Goal: Task Accomplishment & Management: Manage account settings

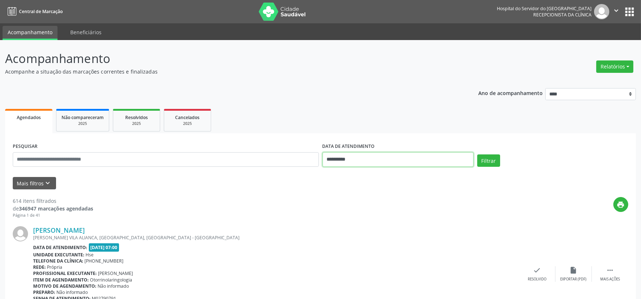
click at [353, 160] on input "**********" at bounding box center [398, 159] width 151 height 15
click at [350, 227] on span "11" at bounding box center [346, 226] width 14 height 14
type input "**********"
click at [350, 227] on span "11" at bounding box center [346, 226] width 14 height 14
click at [28, 182] on button "Mais filtros keyboard_arrow_down" at bounding box center [34, 183] width 43 height 13
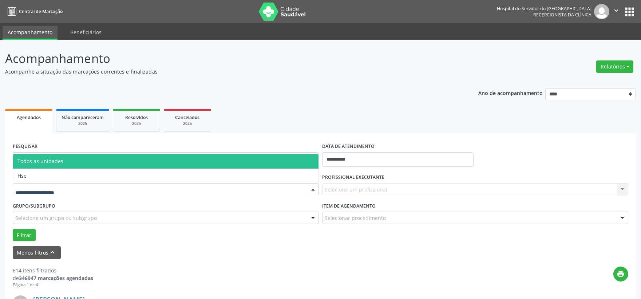
click at [91, 188] on div at bounding box center [166, 189] width 306 height 12
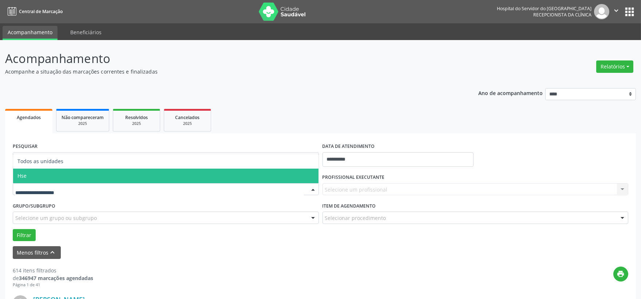
click at [76, 177] on span "Hse" at bounding box center [165, 176] width 305 height 15
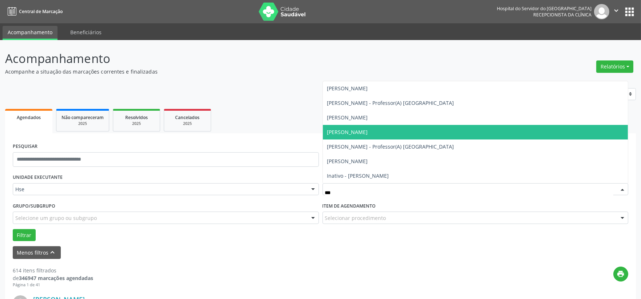
click at [373, 137] on span "[PERSON_NAME]" at bounding box center [475, 132] width 305 height 15
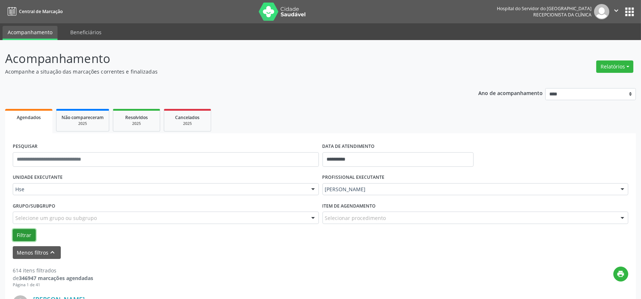
click at [26, 235] on button "Filtrar" at bounding box center [24, 235] width 23 height 12
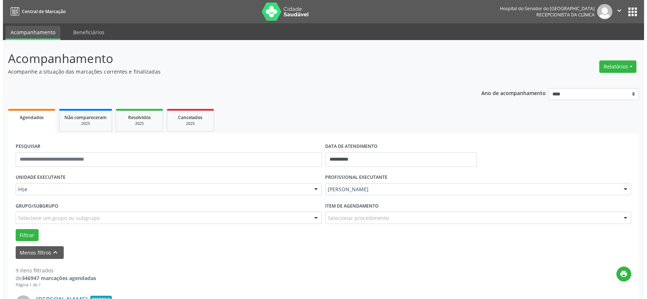
scroll to position [162, 0]
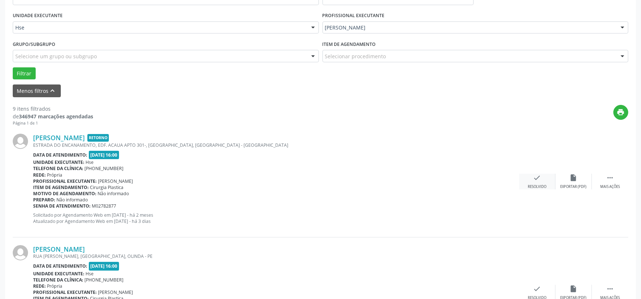
click at [544, 185] on div "Resolvido" at bounding box center [537, 186] width 19 height 5
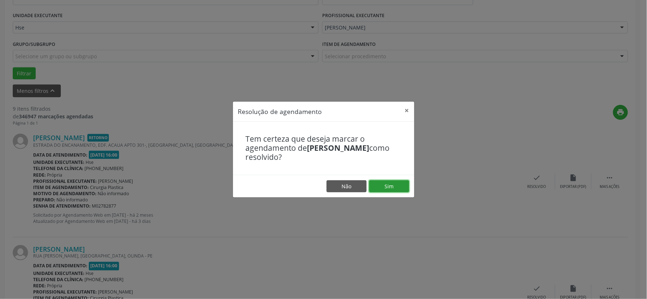
click at [388, 182] on button "Sim" at bounding box center [389, 186] width 40 height 12
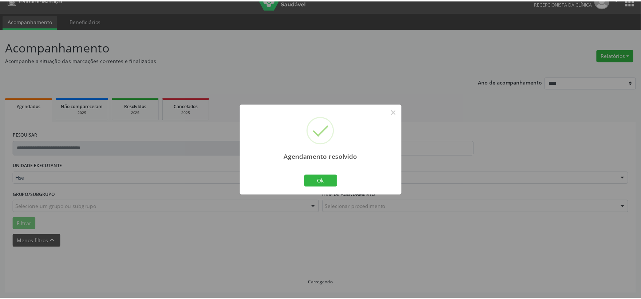
scroll to position [11, 0]
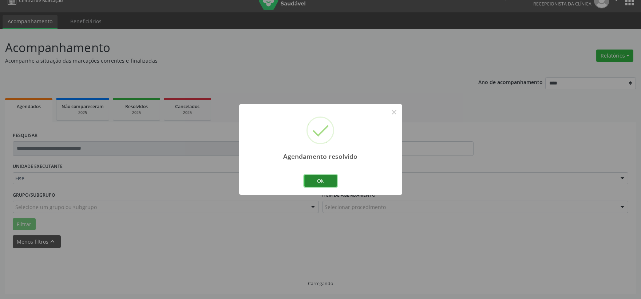
click at [312, 181] on button "Ok" at bounding box center [320, 181] width 33 height 12
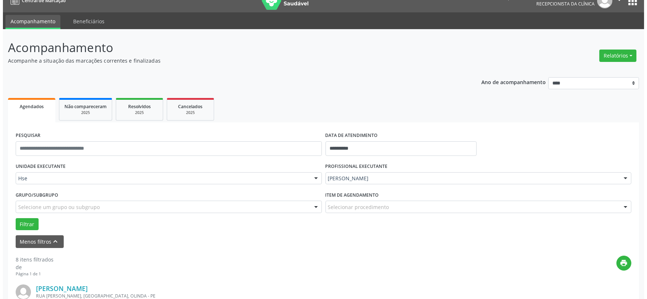
scroll to position [132, 0]
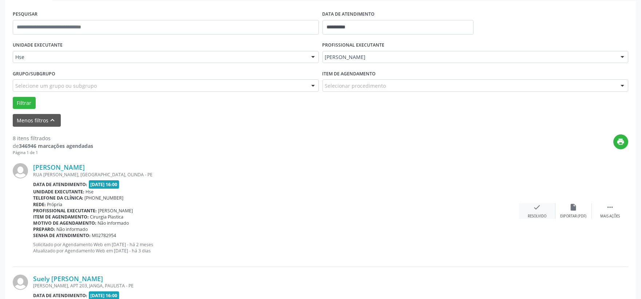
click at [539, 211] on div "check Resolvido" at bounding box center [537, 211] width 36 height 16
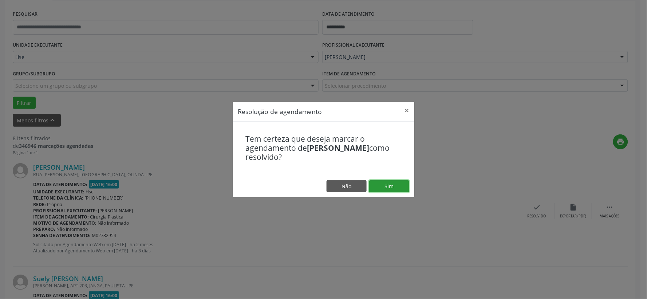
click at [377, 182] on button "Sim" at bounding box center [389, 186] width 40 height 12
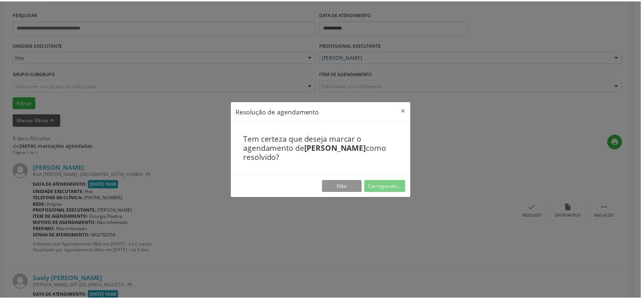
scroll to position [11, 0]
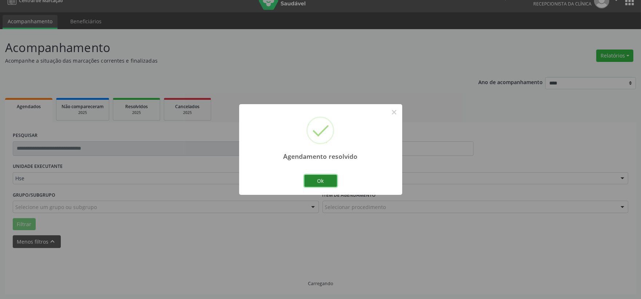
click at [326, 183] on button "Ok" at bounding box center [320, 181] width 33 height 12
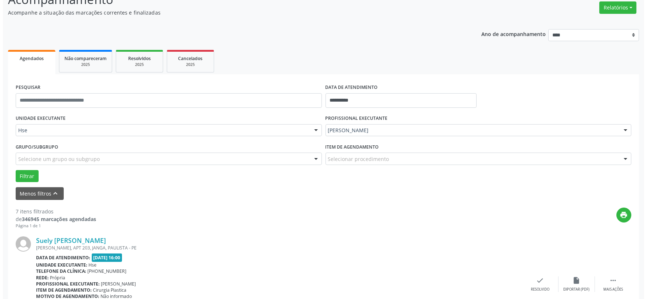
scroll to position [140, 0]
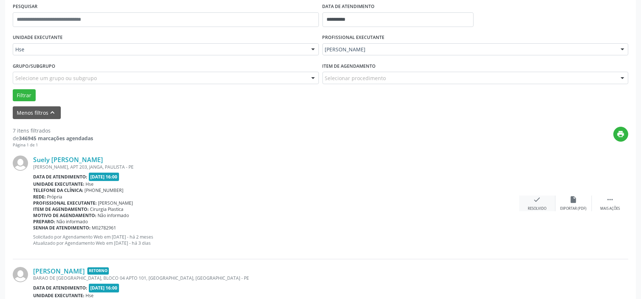
click at [537, 202] on icon "check" at bounding box center [537, 199] width 8 height 8
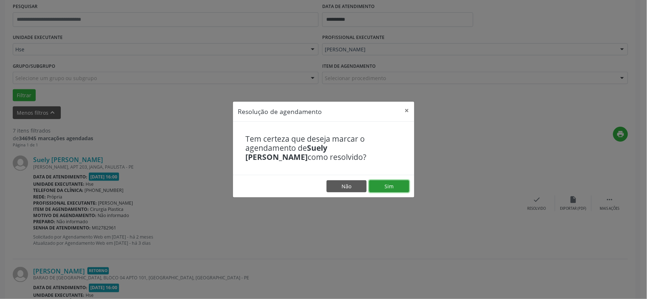
click at [393, 184] on button "Sim" at bounding box center [389, 186] width 40 height 12
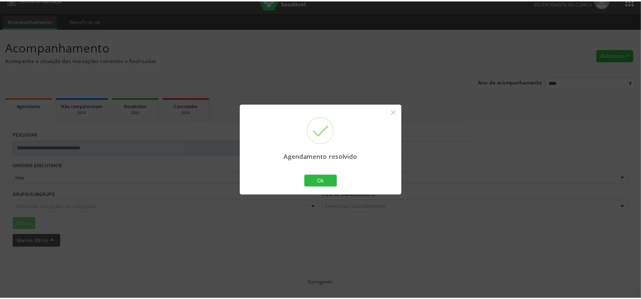
scroll to position [11, 0]
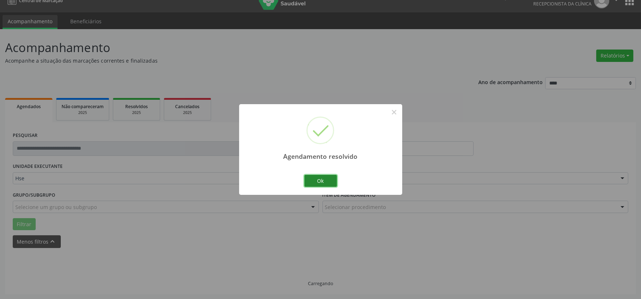
click at [331, 179] on button "Ok" at bounding box center [320, 181] width 33 height 12
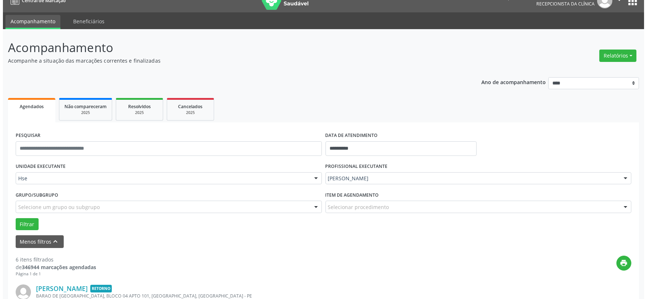
scroll to position [92, 0]
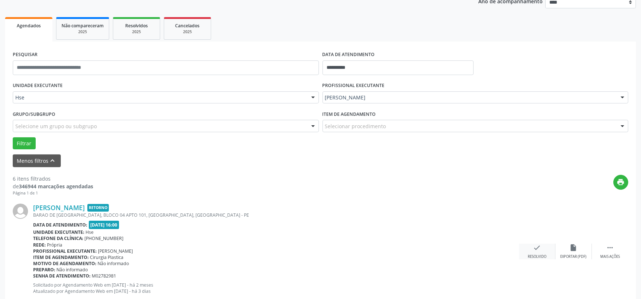
click at [532, 248] on div "check Resolvido" at bounding box center [537, 252] width 36 height 16
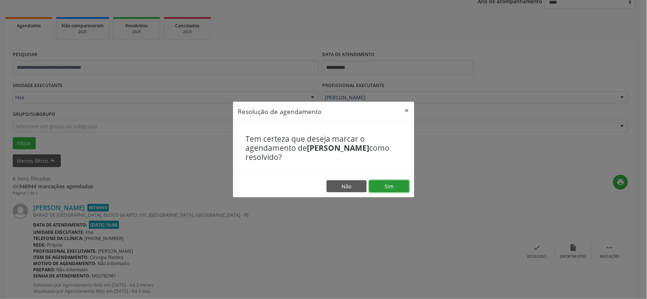
click at [376, 184] on button "Sim" at bounding box center [389, 186] width 40 height 12
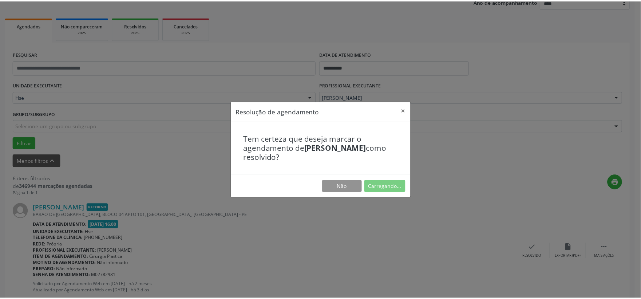
scroll to position [11, 0]
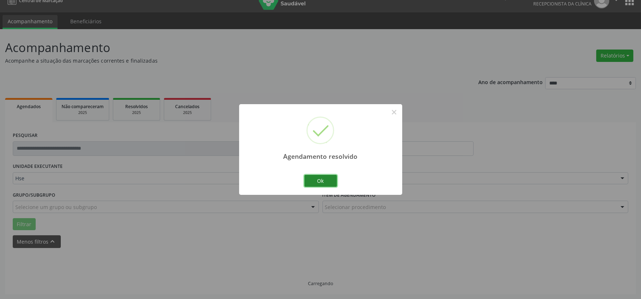
click at [325, 181] on button "Ok" at bounding box center [320, 181] width 33 height 12
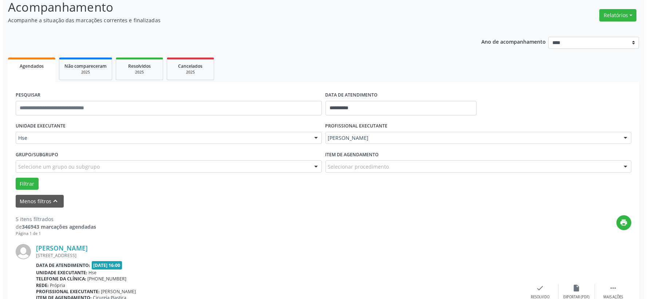
scroll to position [132, 0]
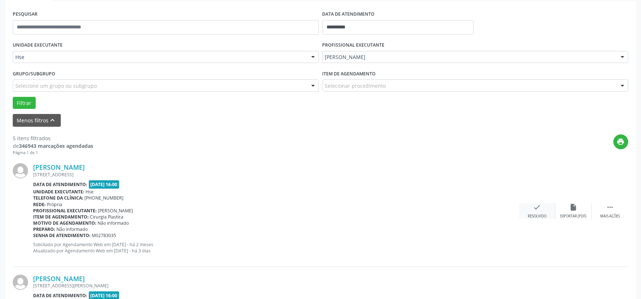
click at [545, 212] on div "check Resolvido" at bounding box center [537, 211] width 36 height 16
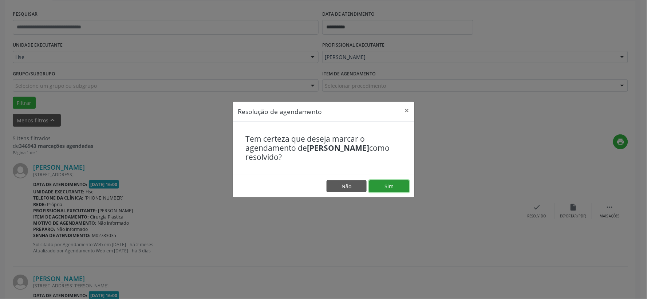
click at [383, 184] on button "Sim" at bounding box center [389, 186] width 40 height 12
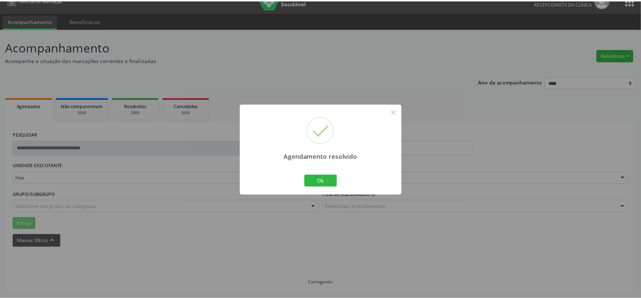
scroll to position [11, 0]
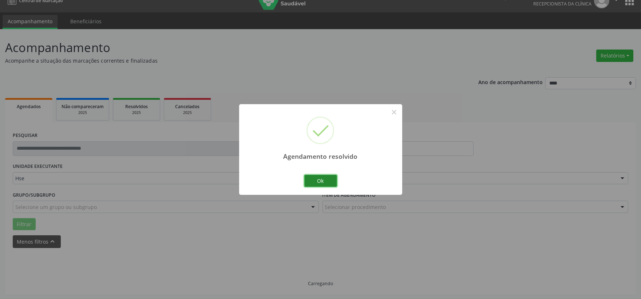
click at [328, 178] on button "Ok" at bounding box center [320, 181] width 33 height 12
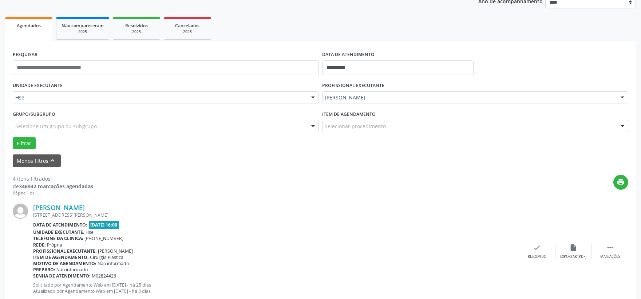
scroll to position [132, 0]
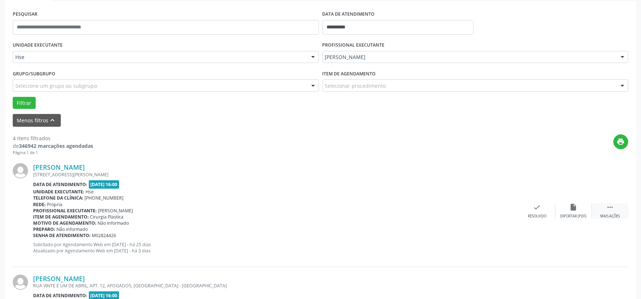
click at [619, 210] on div " Mais ações" at bounding box center [610, 211] width 36 height 16
click at [550, 205] on div "cancel Cancelar" at bounding box center [537, 211] width 36 height 16
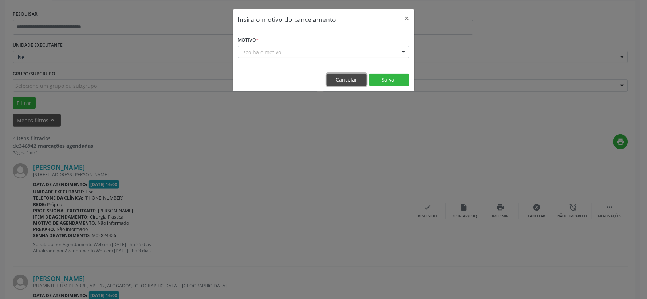
drag, startPoint x: 339, startPoint y: 77, endPoint x: 397, endPoint y: 100, distance: 62.4
click at [339, 77] on button "Cancelar" at bounding box center [347, 80] width 40 height 12
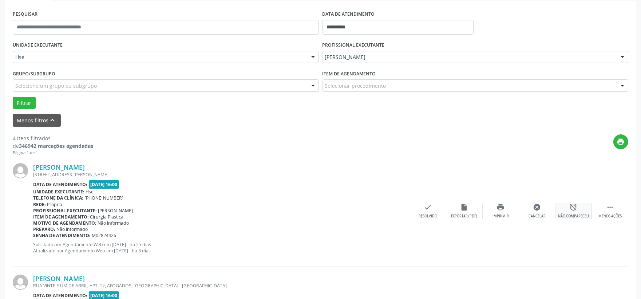
click at [567, 212] on div "alarm_off Não compareceu" at bounding box center [573, 211] width 36 height 16
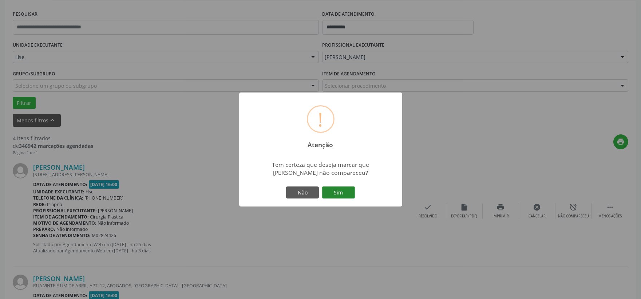
click at [352, 194] on button "Sim" at bounding box center [338, 192] width 33 height 12
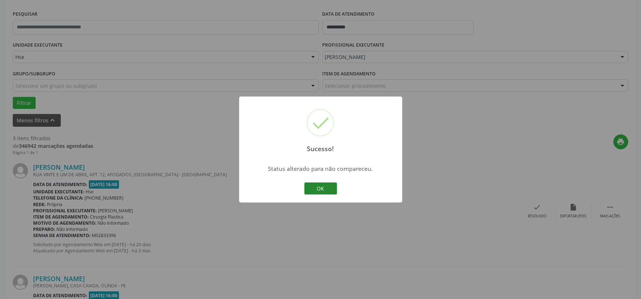
click at [322, 184] on button "OK" at bounding box center [320, 188] width 33 height 12
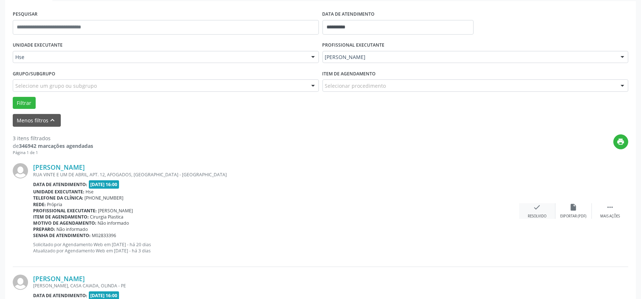
click at [531, 208] on div "check Resolvido" at bounding box center [537, 211] width 36 height 16
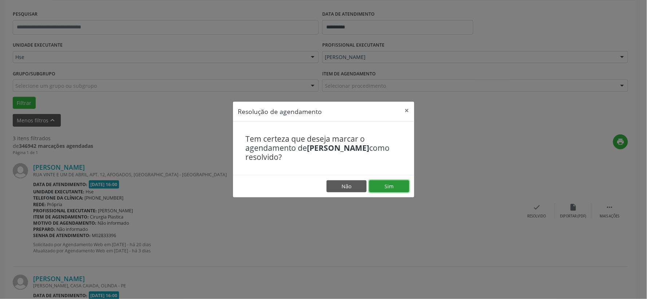
click at [387, 182] on button "Sim" at bounding box center [389, 186] width 40 height 12
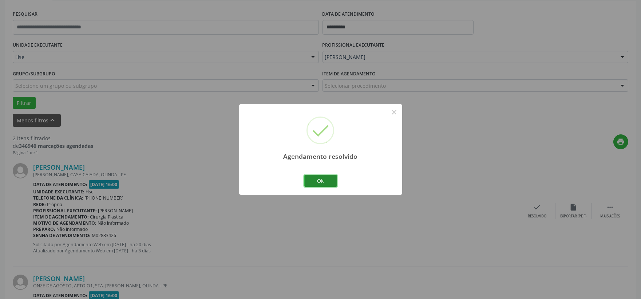
click at [321, 177] on button "Ok" at bounding box center [320, 181] width 33 height 12
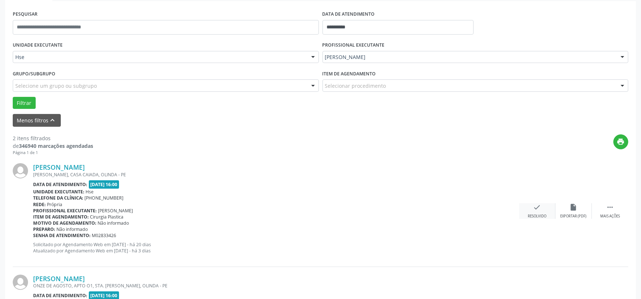
click at [533, 210] on icon "check" at bounding box center [537, 207] width 8 height 8
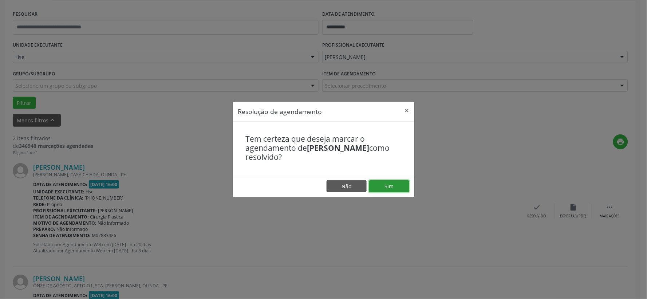
click at [380, 190] on button "Sim" at bounding box center [389, 186] width 40 height 12
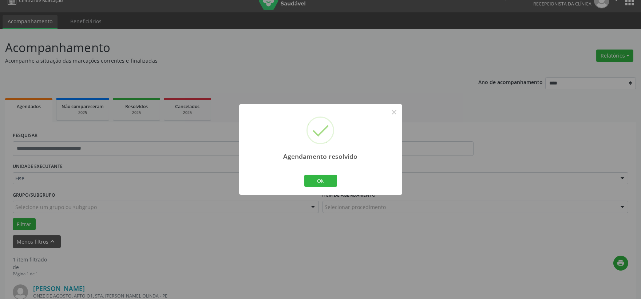
scroll to position [112, 0]
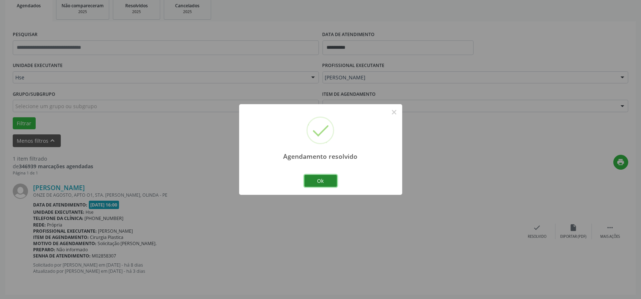
click at [320, 182] on button "Ok" at bounding box center [320, 181] width 33 height 12
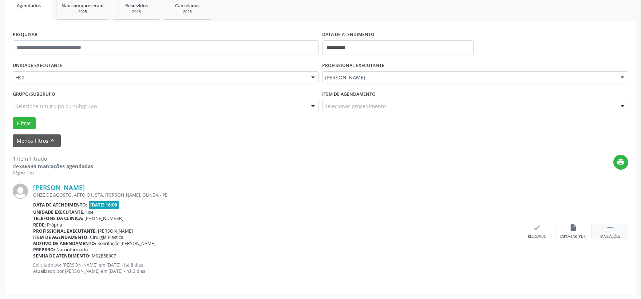
click at [605, 231] on div " Mais ações" at bounding box center [610, 231] width 36 height 16
click at [562, 227] on div "alarm_off Não compareceu" at bounding box center [573, 231] width 36 height 16
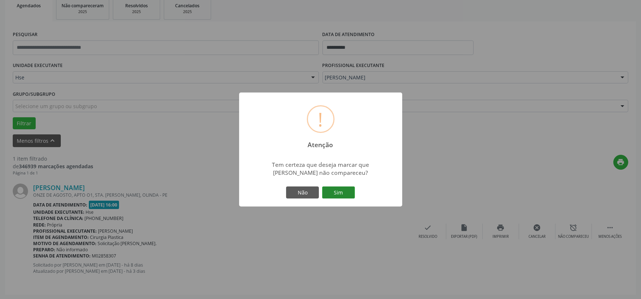
click at [343, 192] on button "Sim" at bounding box center [338, 192] width 33 height 12
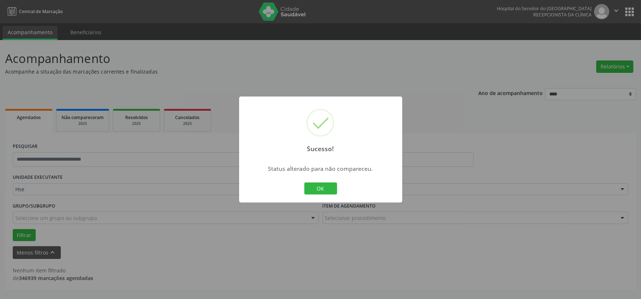
scroll to position [0, 0]
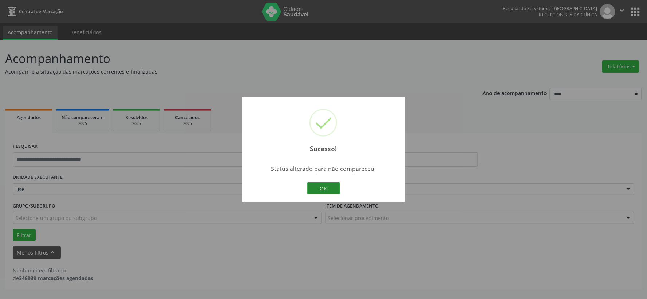
click at [333, 189] on button "OK" at bounding box center [323, 188] width 33 height 12
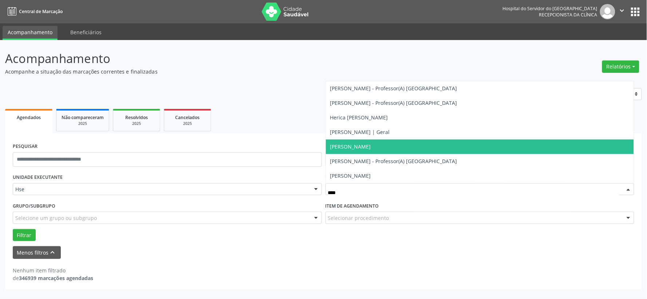
type input "*****"
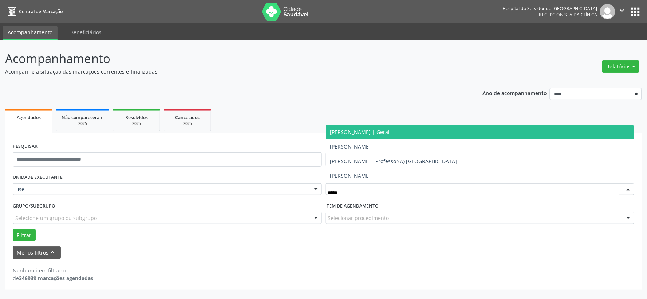
click at [370, 129] on span "[PERSON_NAME] | Geral" at bounding box center [360, 131] width 60 height 7
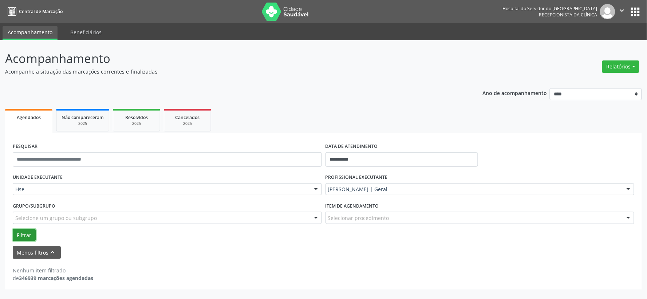
click at [23, 233] on button "Filtrar" at bounding box center [24, 235] width 23 height 12
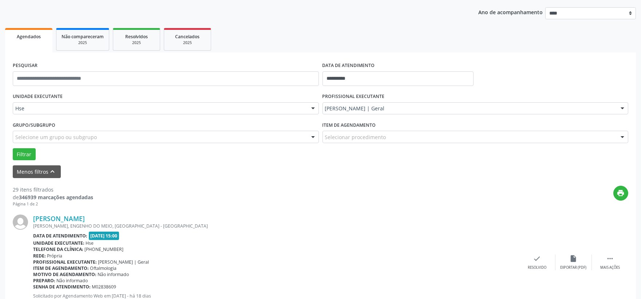
scroll to position [162, 0]
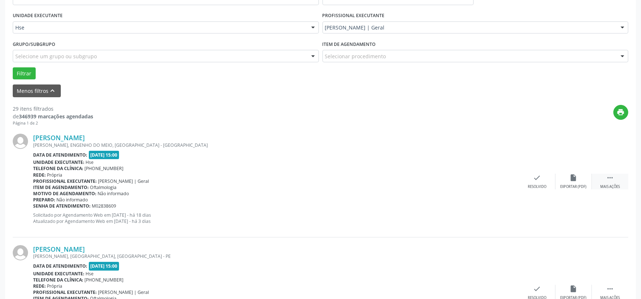
click at [616, 184] on div "Mais ações" at bounding box center [610, 186] width 20 height 5
click at [571, 179] on icon "alarm_off" at bounding box center [574, 178] width 8 height 8
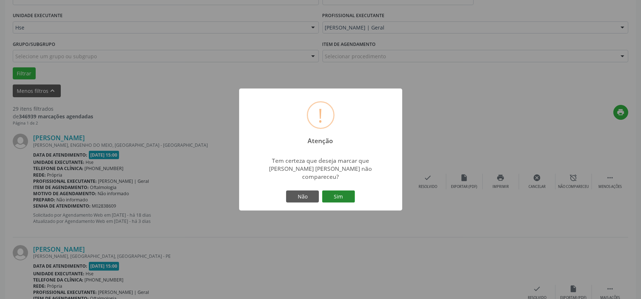
click at [332, 194] on button "Sim" at bounding box center [338, 196] width 33 height 12
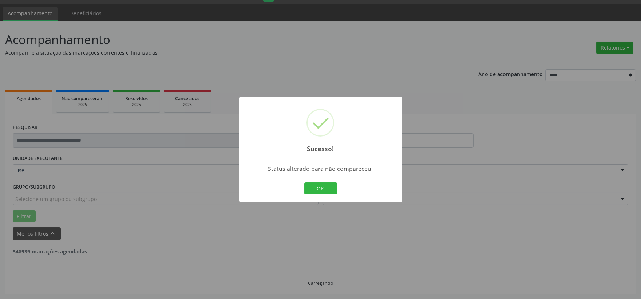
scroll to position [19, 0]
click at [317, 185] on button "OK" at bounding box center [320, 188] width 33 height 12
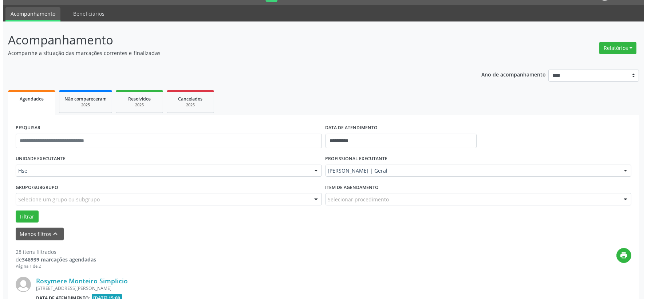
scroll to position [140, 0]
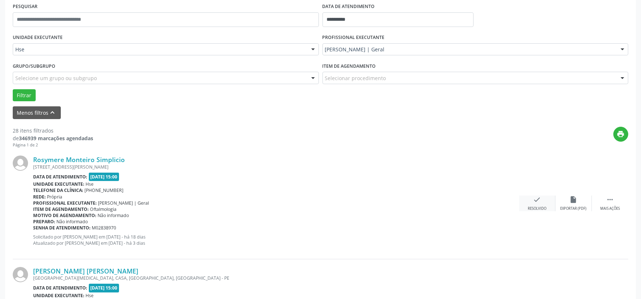
click at [535, 199] on icon "check" at bounding box center [537, 199] width 8 height 8
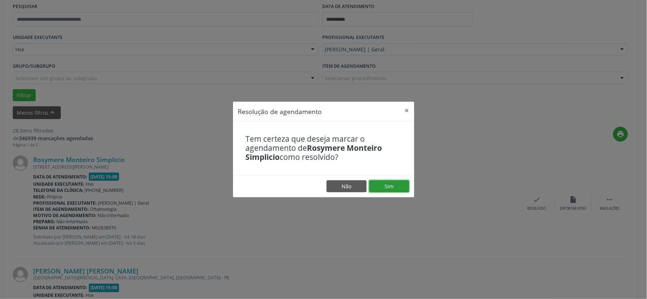
click at [380, 183] on button "Sim" at bounding box center [389, 186] width 40 height 12
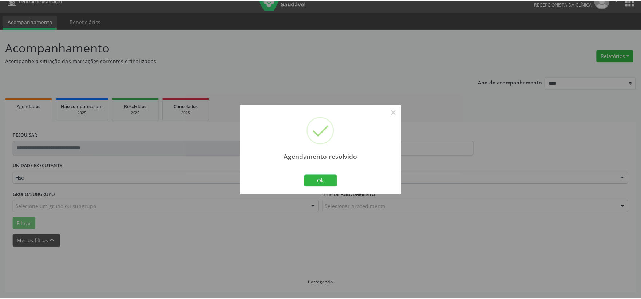
scroll to position [11, 0]
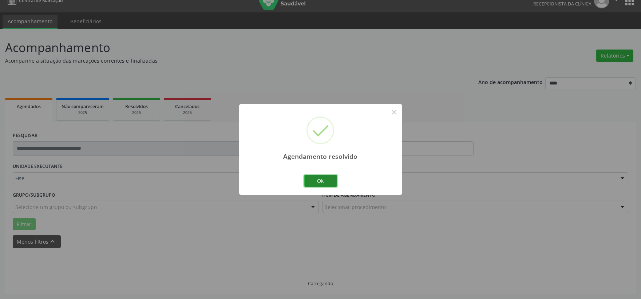
click at [315, 183] on button "Ok" at bounding box center [320, 181] width 33 height 12
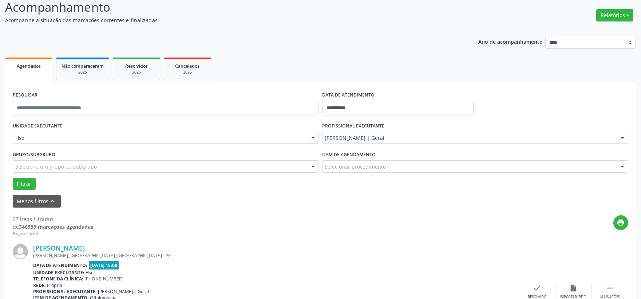
scroll to position [92, 0]
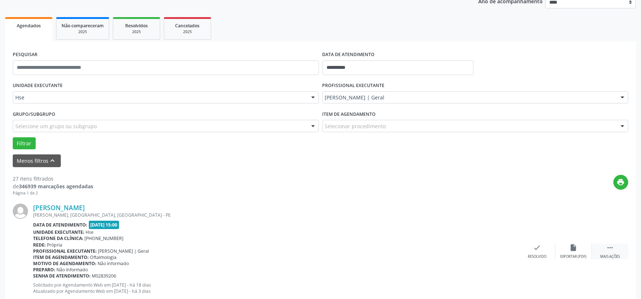
click at [608, 249] on icon "" at bounding box center [610, 248] width 8 height 8
click at [576, 249] on icon "alarm_off" at bounding box center [574, 248] width 8 height 8
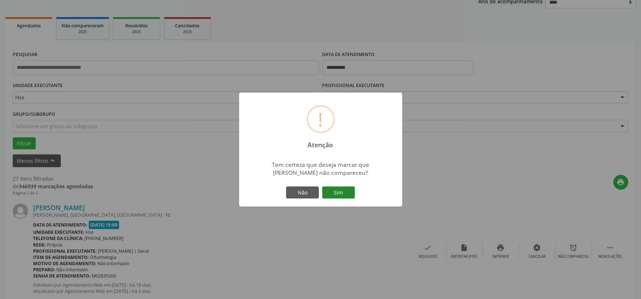
click at [351, 189] on button "Sim" at bounding box center [338, 192] width 33 height 12
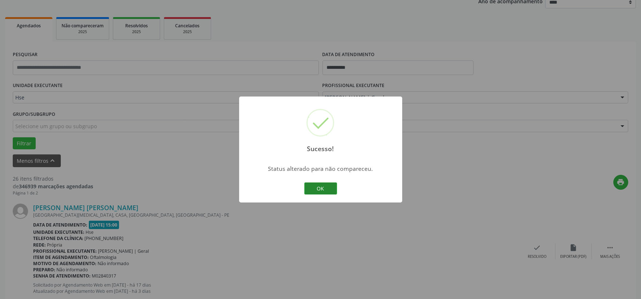
click at [326, 187] on button "OK" at bounding box center [320, 188] width 33 height 12
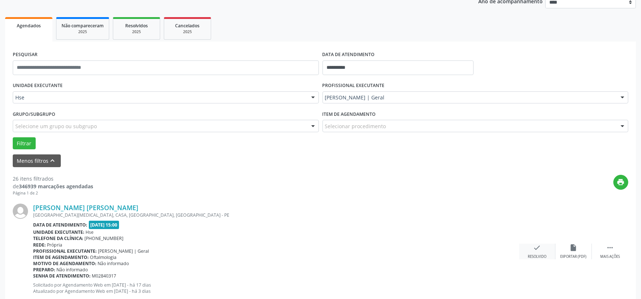
click at [530, 254] on div "Resolvido" at bounding box center [537, 256] width 19 height 5
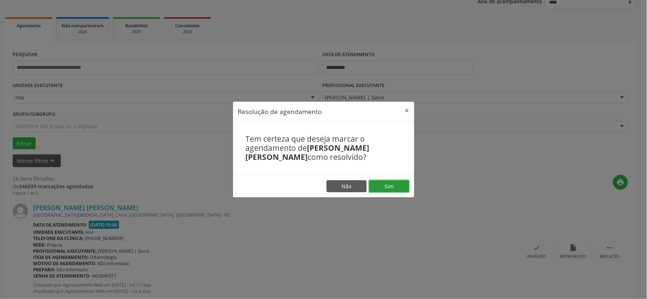
click at [387, 184] on button "Sim" at bounding box center [389, 186] width 40 height 12
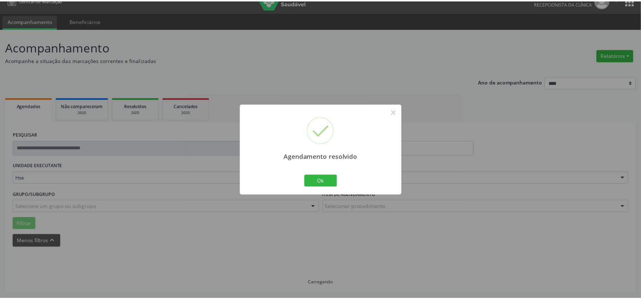
scroll to position [11, 0]
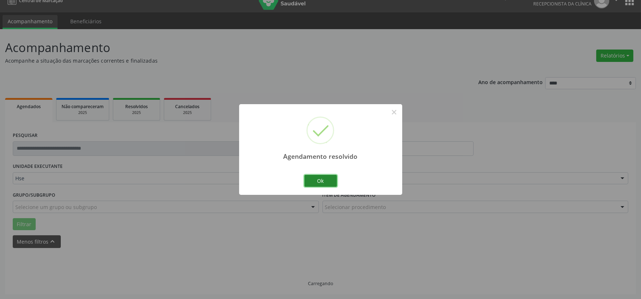
click at [321, 182] on button "Ok" at bounding box center [320, 181] width 33 height 12
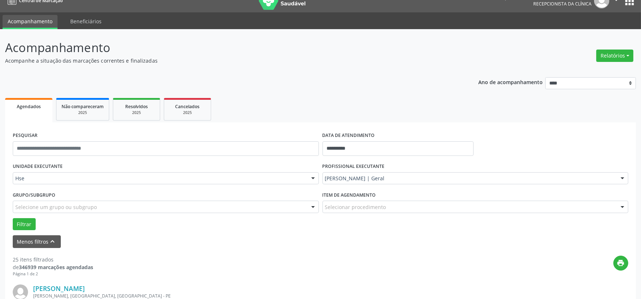
scroll to position [173, 0]
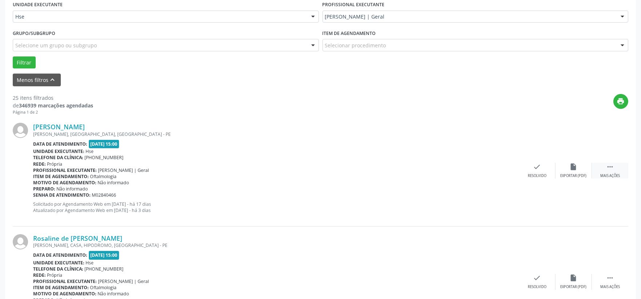
click at [608, 170] on div " Mais ações" at bounding box center [610, 171] width 36 height 16
click at [581, 175] on div "Não compareceu" at bounding box center [573, 175] width 31 height 5
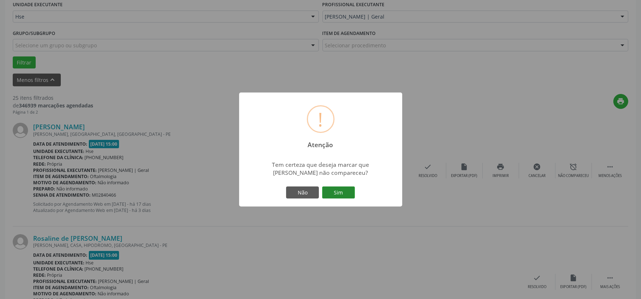
click at [340, 194] on button "Sim" at bounding box center [338, 192] width 33 height 12
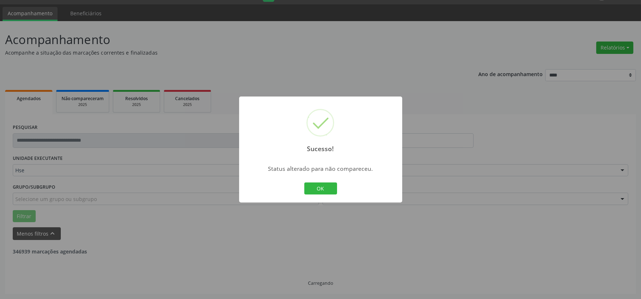
scroll to position [19, 0]
click at [331, 187] on button "OK" at bounding box center [320, 188] width 33 height 12
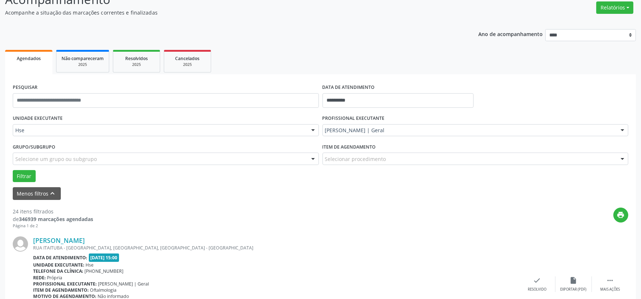
scroll to position [99, 0]
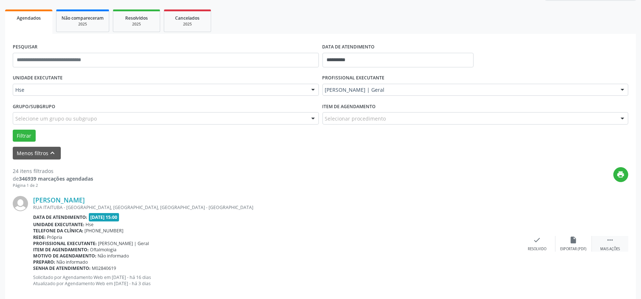
click at [604, 244] on div " Mais ações" at bounding box center [610, 244] width 36 height 16
click at [574, 244] on div "alarm_off Não compareceu" at bounding box center [573, 244] width 36 height 16
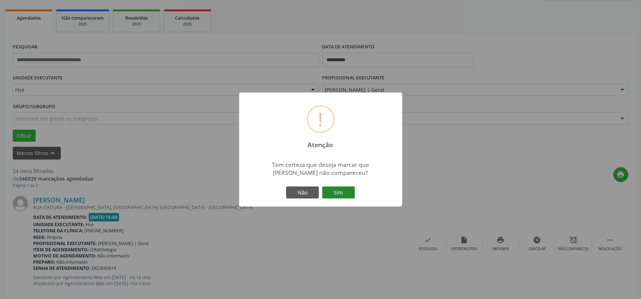
click at [344, 192] on button "Sim" at bounding box center [338, 192] width 33 height 12
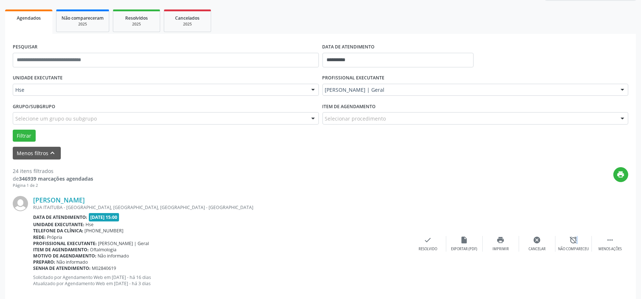
scroll to position [19, 0]
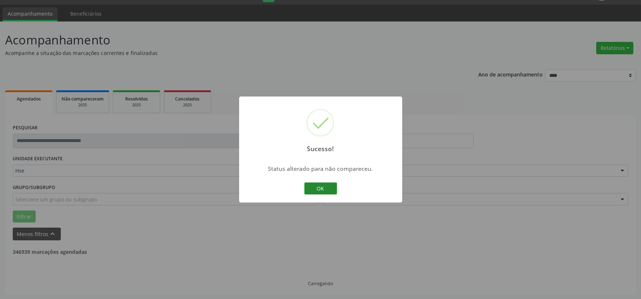
click at [323, 190] on button "OK" at bounding box center [320, 188] width 33 height 12
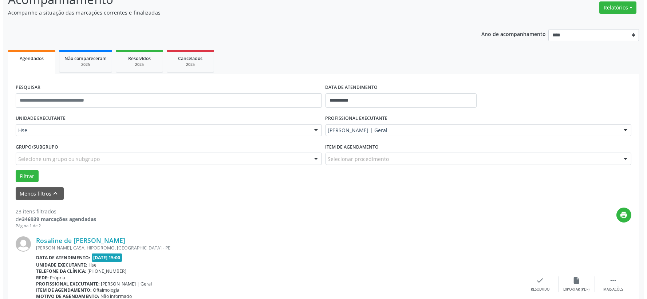
scroll to position [99, 0]
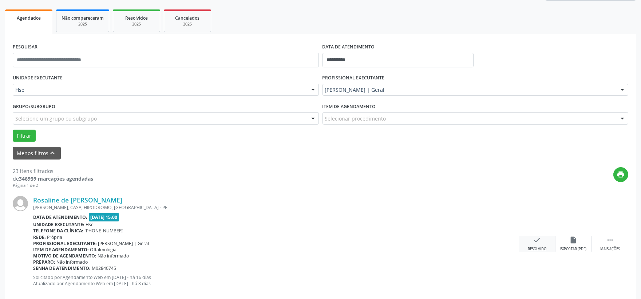
click at [533, 245] on div "check Resolvido" at bounding box center [537, 244] width 36 height 16
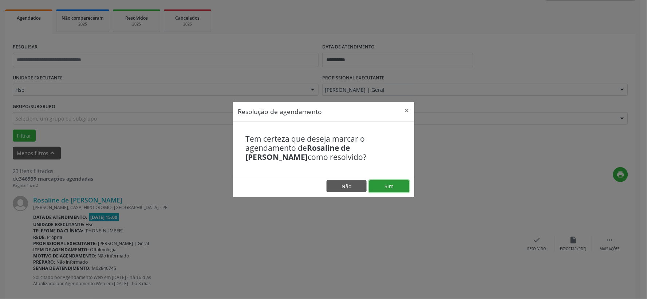
click at [375, 186] on button "Sim" at bounding box center [389, 186] width 40 height 12
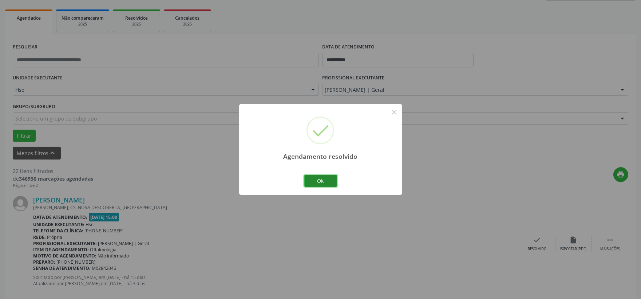
click at [321, 185] on button "Ok" at bounding box center [320, 181] width 33 height 12
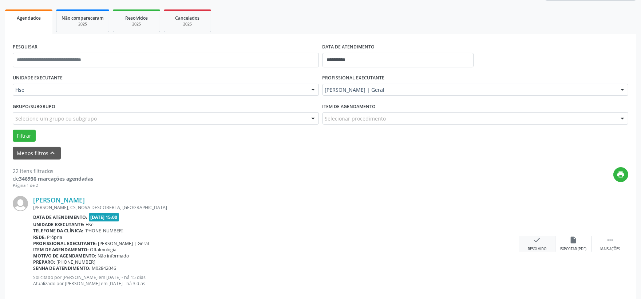
click at [530, 245] on div "check Resolvido" at bounding box center [537, 244] width 36 height 16
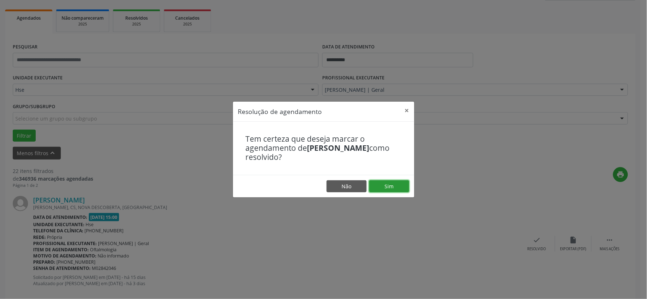
click at [399, 186] on button "Sim" at bounding box center [389, 186] width 40 height 12
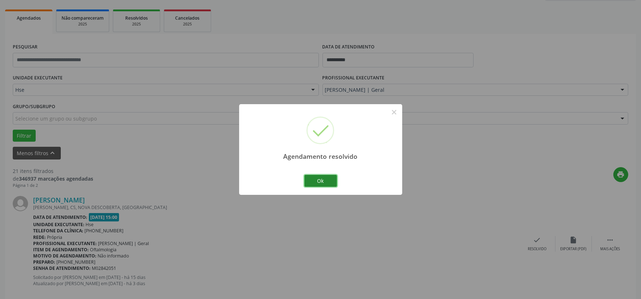
click at [328, 177] on button "Ok" at bounding box center [320, 181] width 33 height 12
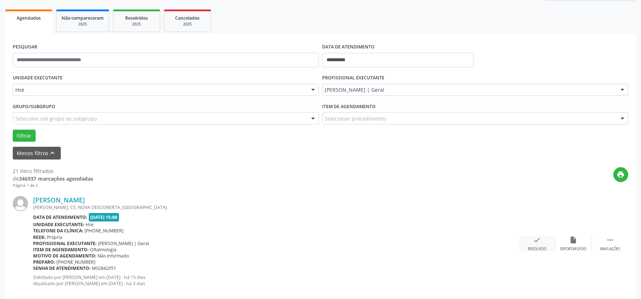
click at [542, 248] on div "Resolvido" at bounding box center [537, 248] width 19 height 5
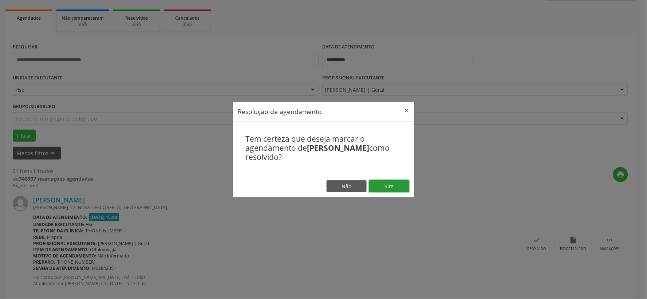
click at [386, 180] on button "Sim" at bounding box center [389, 186] width 40 height 12
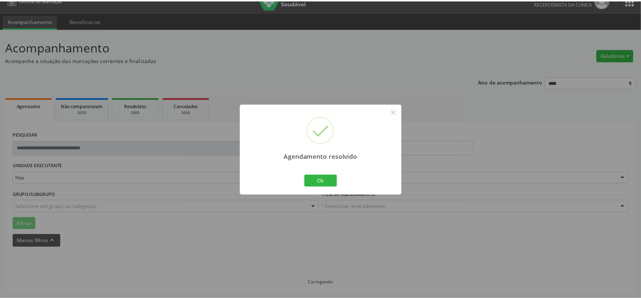
scroll to position [11, 0]
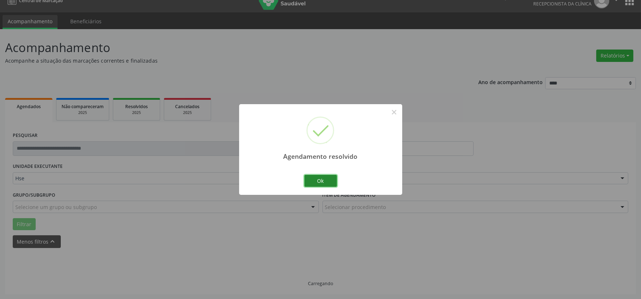
click at [314, 186] on button "Ok" at bounding box center [320, 181] width 33 height 12
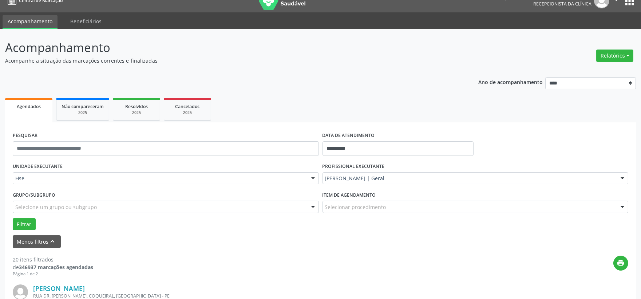
scroll to position [132, 0]
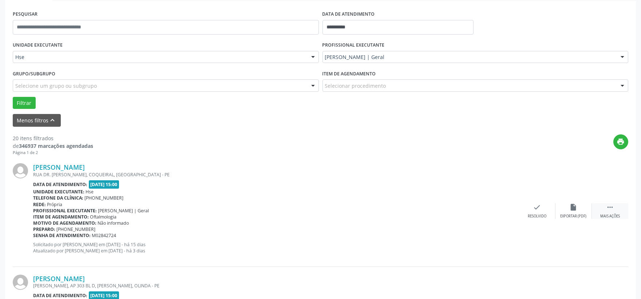
click at [606, 205] on icon "" at bounding box center [610, 207] width 8 height 8
click at [574, 214] on div "Não compareceu" at bounding box center [573, 216] width 31 height 5
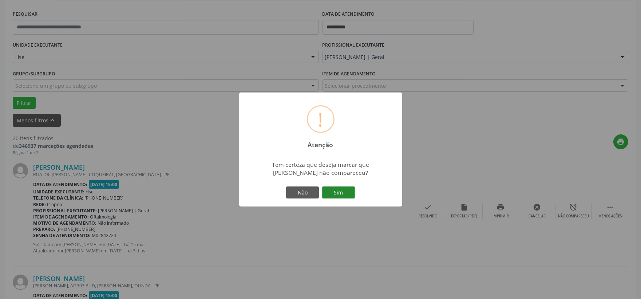
click at [346, 197] on button "Sim" at bounding box center [338, 192] width 33 height 12
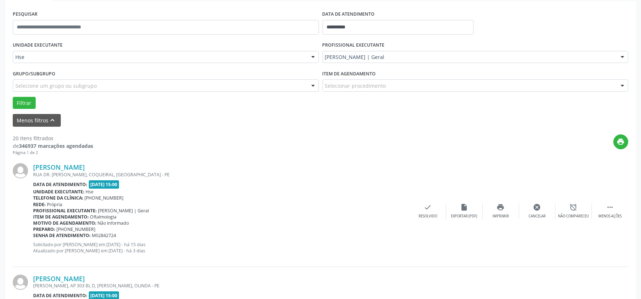
scroll to position [19, 0]
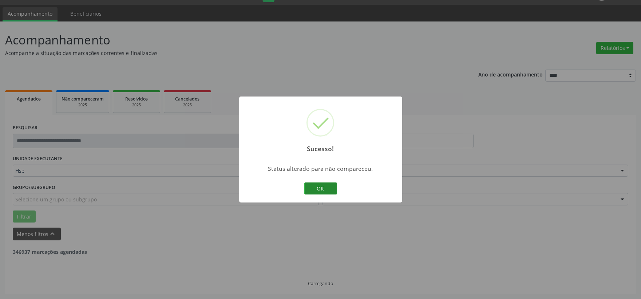
click at [329, 187] on button "OK" at bounding box center [320, 188] width 33 height 12
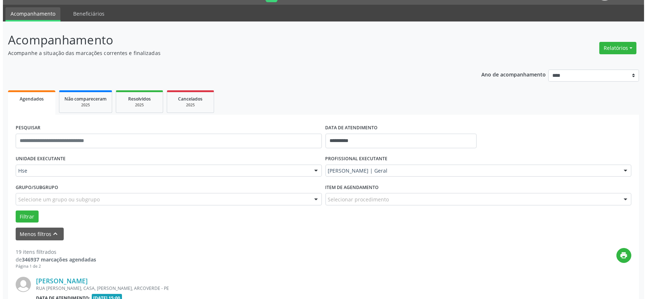
scroll to position [99, 0]
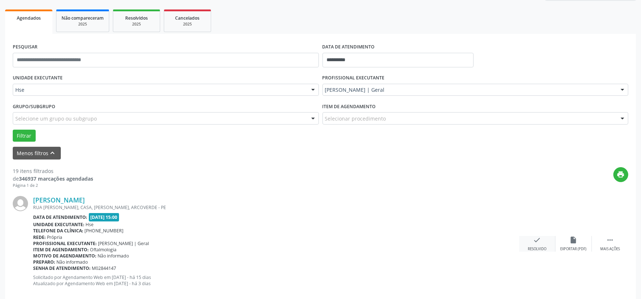
click at [540, 241] on icon "check" at bounding box center [537, 240] width 8 height 8
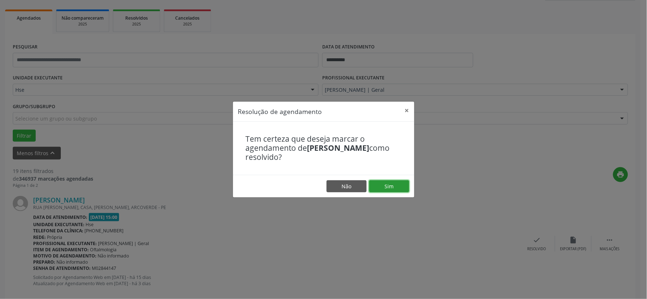
click at [393, 186] on button "Sim" at bounding box center [389, 186] width 40 height 12
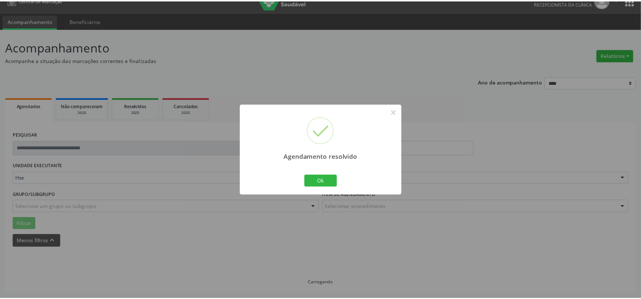
scroll to position [11, 0]
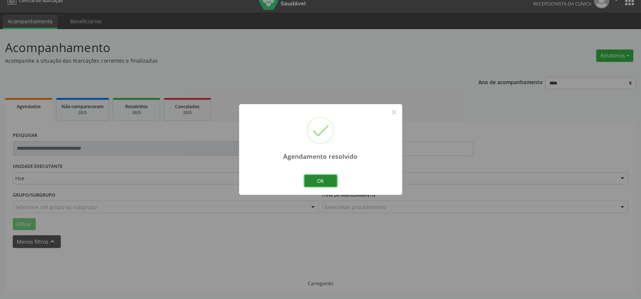
click at [311, 181] on button "Ok" at bounding box center [320, 181] width 33 height 12
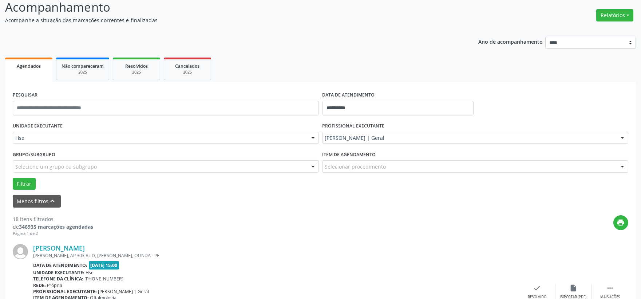
scroll to position [92, 0]
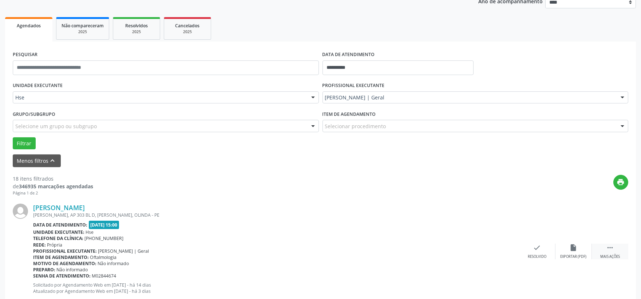
click at [619, 246] on div " Mais ações" at bounding box center [610, 252] width 36 height 16
click at [573, 246] on icon "alarm_off" at bounding box center [574, 248] width 8 height 8
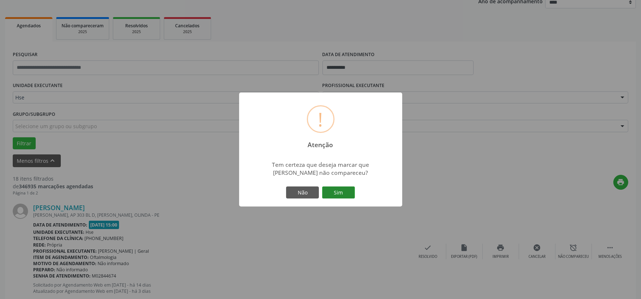
click at [335, 190] on button "Sim" at bounding box center [338, 192] width 33 height 12
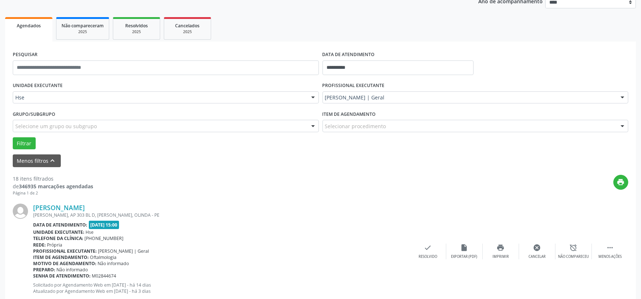
scroll to position [19, 0]
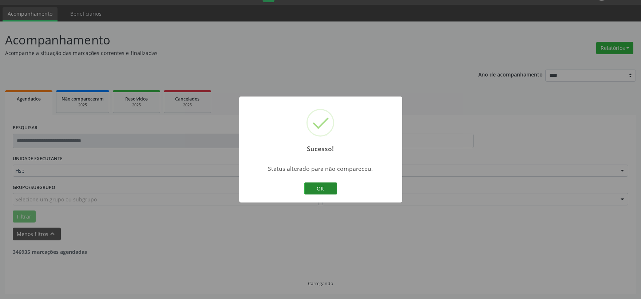
click at [332, 190] on button "OK" at bounding box center [320, 188] width 33 height 12
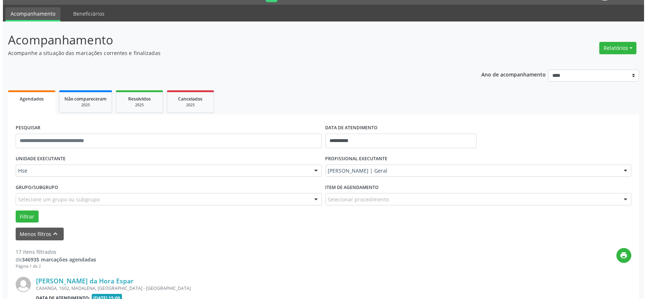
scroll to position [92, 0]
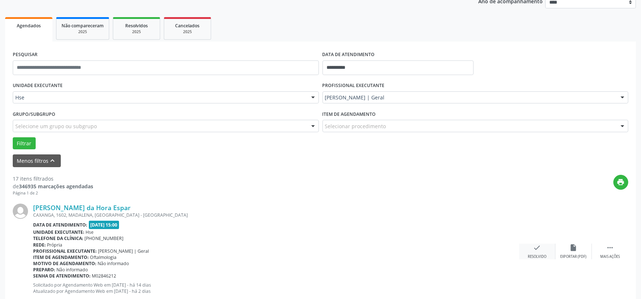
click at [528, 248] on div "check Resolvido" at bounding box center [537, 252] width 36 height 16
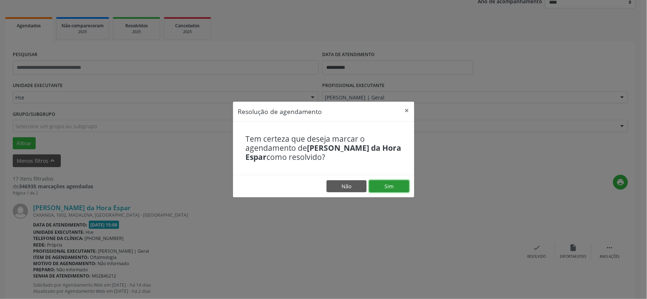
click at [393, 187] on button "Sim" at bounding box center [389, 186] width 40 height 12
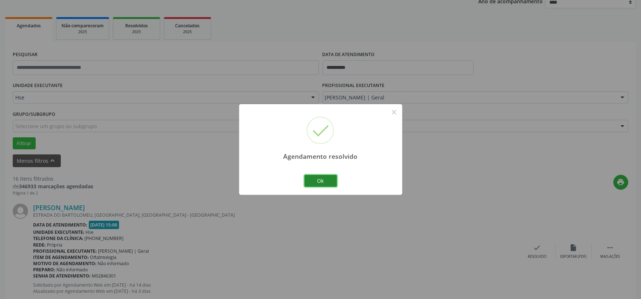
click at [326, 179] on button "Ok" at bounding box center [320, 181] width 33 height 12
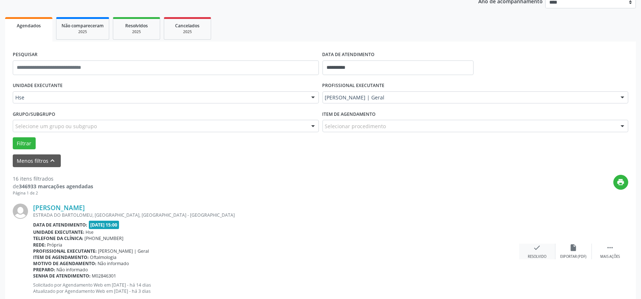
click at [526, 253] on div "check Resolvido" at bounding box center [537, 252] width 36 height 16
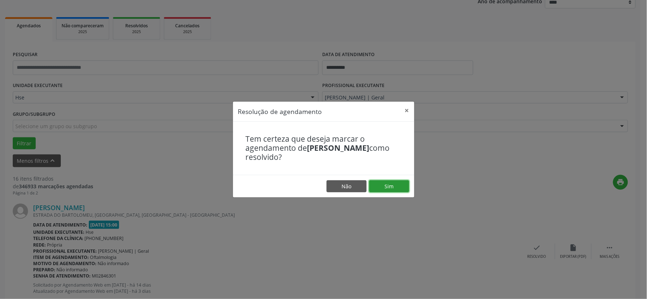
click at [388, 185] on button "Sim" at bounding box center [389, 186] width 40 height 12
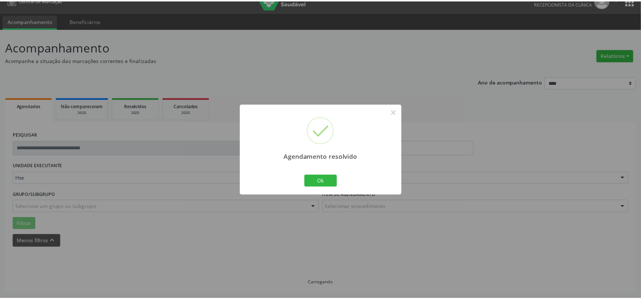
scroll to position [11, 0]
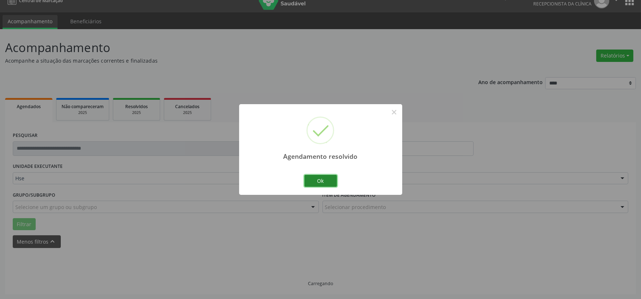
click at [330, 184] on button "Ok" at bounding box center [320, 181] width 33 height 12
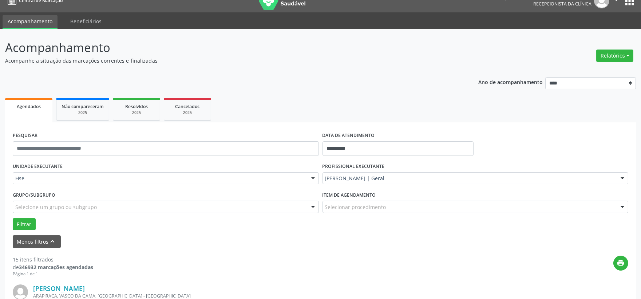
scroll to position [92, 0]
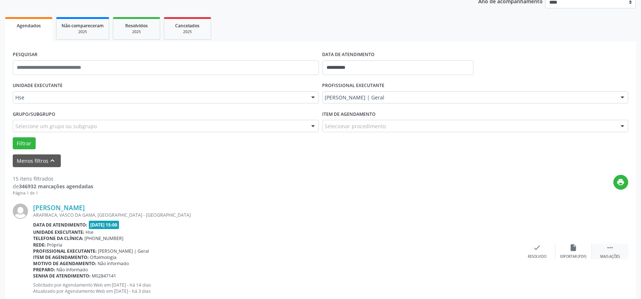
click at [602, 245] on div " Mais ações" at bounding box center [610, 252] width 36 height 16
click at [580, 249] on div "alarm_off Não compareceu" at bounding box center [573, 252] width 36 height 16
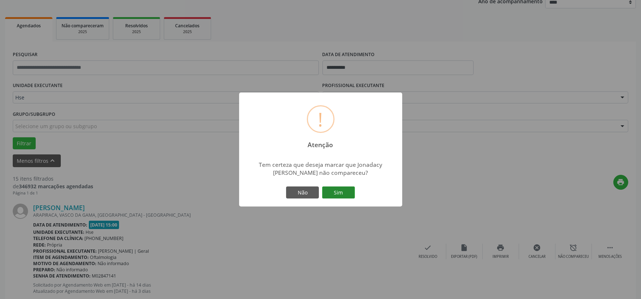
click at [337, 192] on button "Sim" at bounding box center [338, 192] width 33 height 12
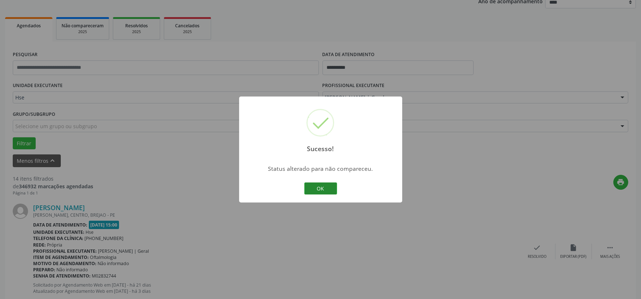
click at [322, 189] on button "OK" at bounding box center [320, 188] width 33 height 12
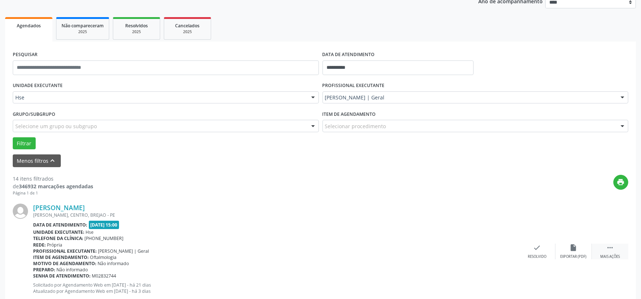
click at [613, 256] on div "Mais ações" at bounding box center [610, 256] width 20 height 5
click at [571, 248] on icon "alarm_off" at bounding box center [574, 248] width 8 height 8
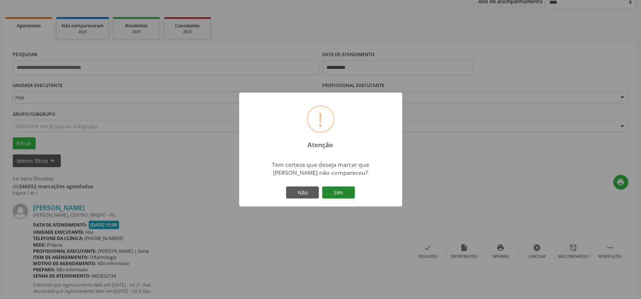
click at [342, 190] on button "Sim" at bounding box center [338, 192] width 33 height 12
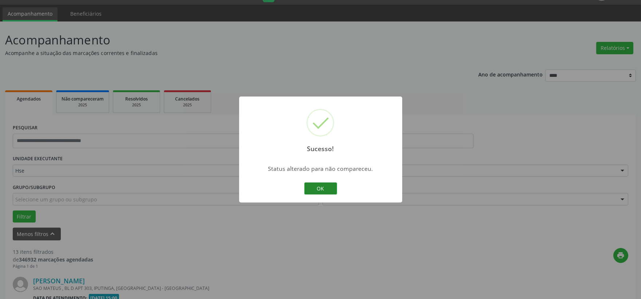
click at [328, 184] on button "OK" at bounding box center [320, 188] width 33 height 12
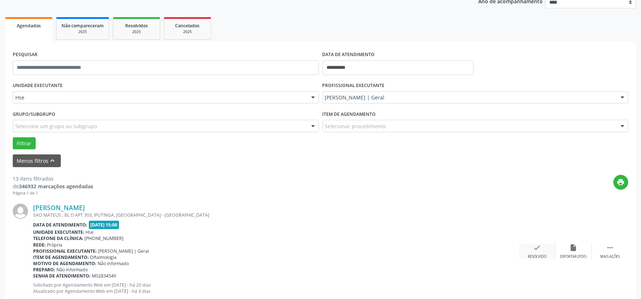
click at [529, 252] on div "check Resolvido" at bounding box center [537, 252] width 36 height 16
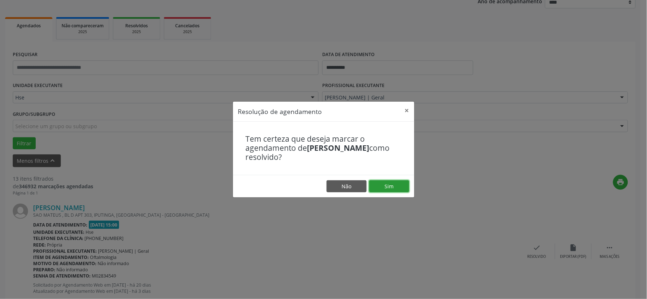
click at [386, 187] on button "Sim" at bounding box center [389, 186] width 40 height 12
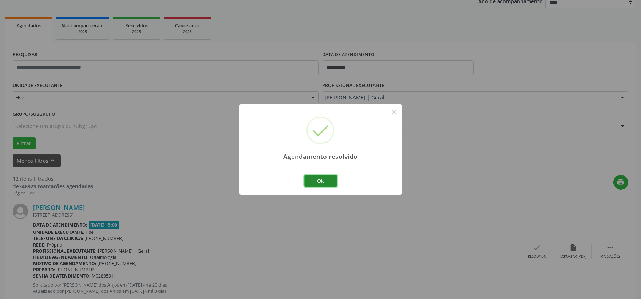
click at [316, 179] on button "Ok" at bounding box center [320, 181] width 33 height 12
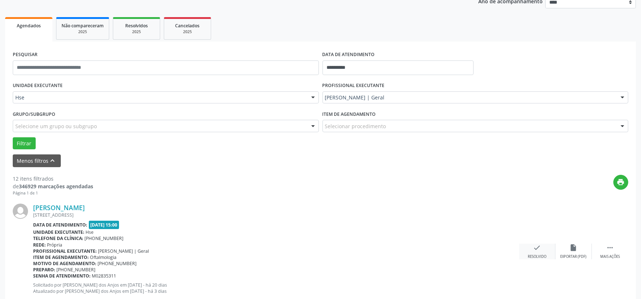
click at [535, 246] on icon "check" at bounding box center [537, 248] width 8 height 8
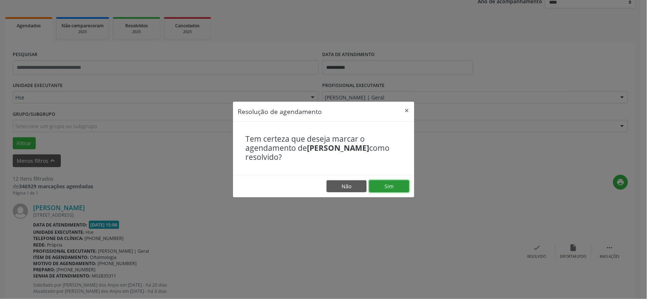
click at [389, 188] on button "Sim" at bounding box center [389, 186] width 40 height 12
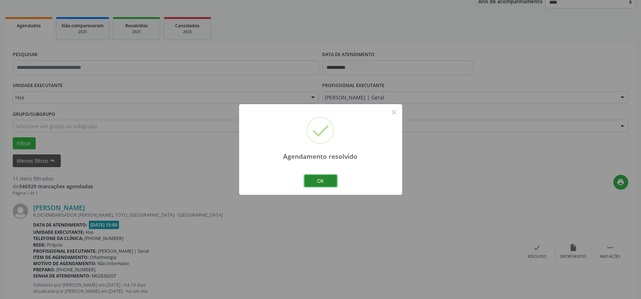
click at [312, 175] on button "Ok" at bounding box center [320, 181] width 33 height 12
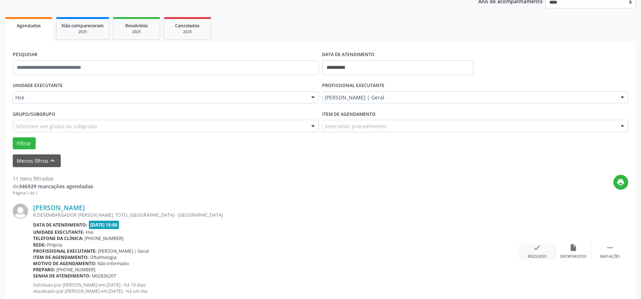
click at [537, 252] on div "check Resolvido" at bounding box center [537, 252] width 36 height 16
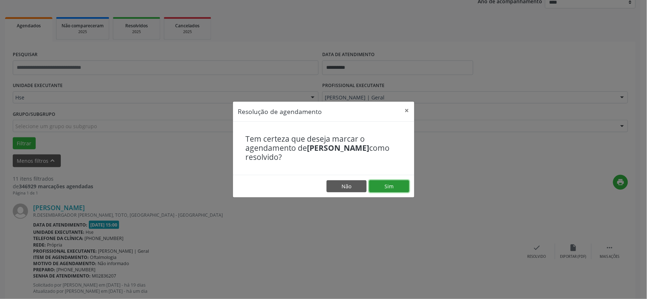
click at [386, 182] on button "Sim" at bounding box center [389, 186] width 40 height 12
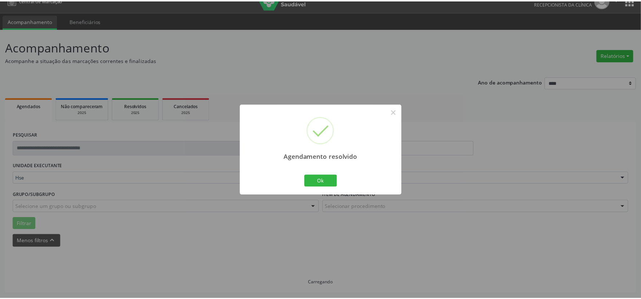
scroll to position [11, 0]
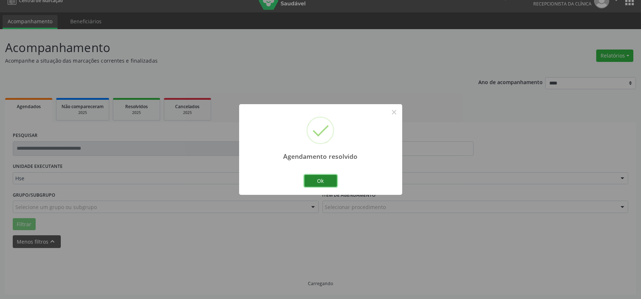
click at [318, 181] on button "Ok" at bounding box center [320, 181] width 33 height 12
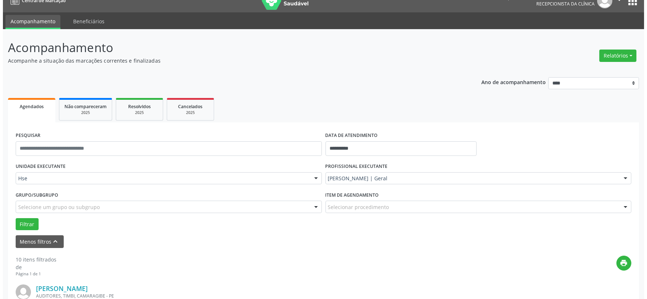
scroll to position [92, 0]
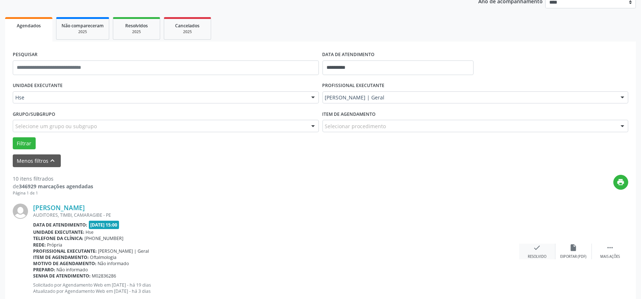
click at [530, 246] on div "check Resolvido" at bounding box center [537, 252] width 36 height 16
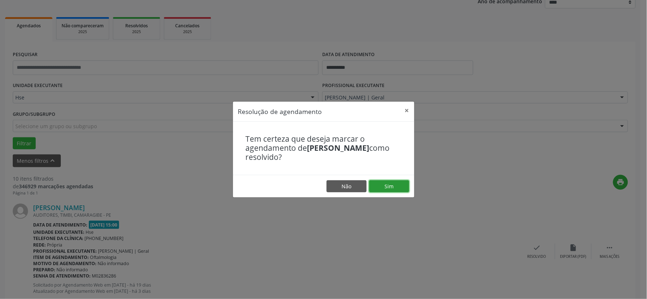
click at [404, 182] on button "Sim" at bounding box center [389, 186] width 40 height 12
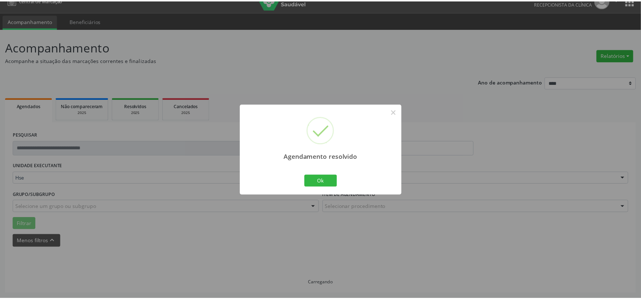
scroll to position [11, 0]
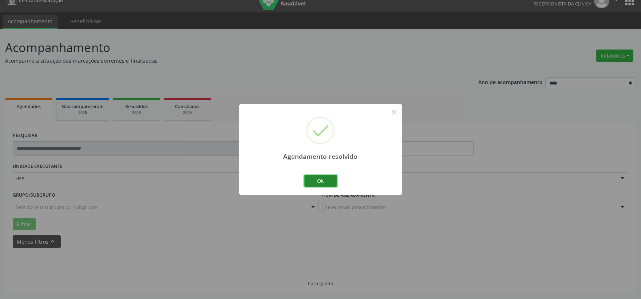
click at [317, 179] on button "Ok" at bounding box center [320, 181] width 33 height 12
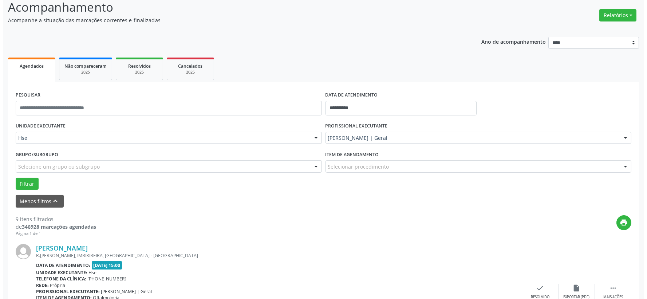
scroll to position [92, 0]
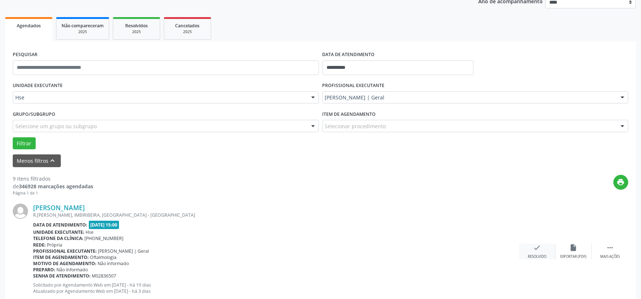
click at [538, 245] on icon "check" at bounding box center [537, 248] width 8 height 8
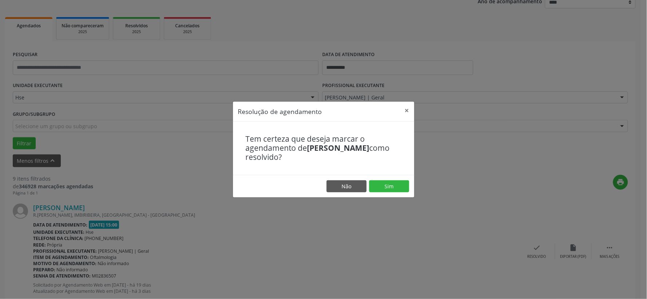
click at [383, 195] on footer "Não Sim" at bounding box center [323, 186] width 181 height 23
click at [383, 186] on button "Sim" at bounding box center [389, 186] width 40 height 12
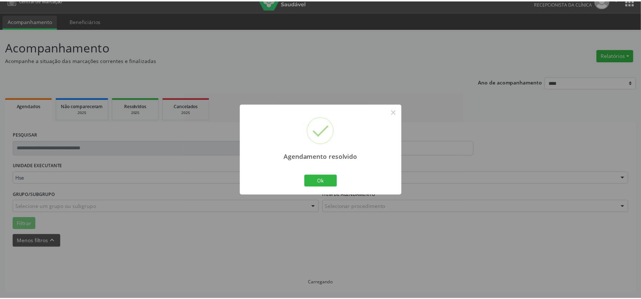
scroll to position [11, 0]
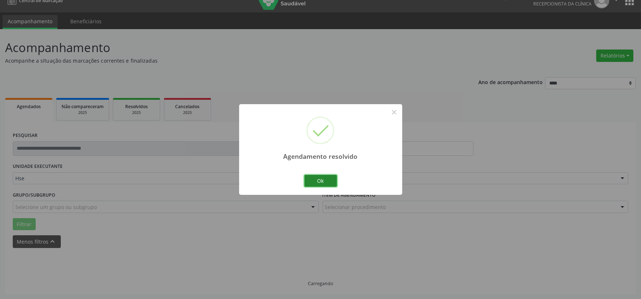
click at [322, 183] on button "Ok" at bounding box center [320, 181] width 33 height 12
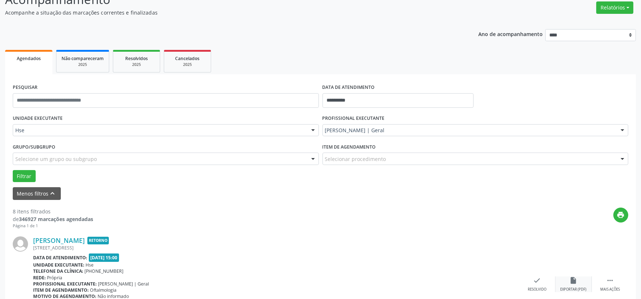
scroll to position [99, 0]
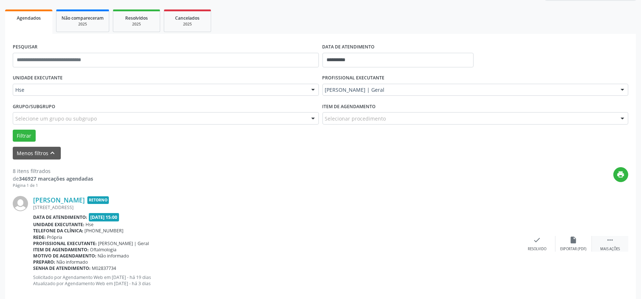
click at [615, 242] on div " Mais ações" at bounding box center [610, 244] width 36 height 16
click at [580, 239] on div "alarm_off Não compareceu" at bounding box center [573, 244] width 36 height 16
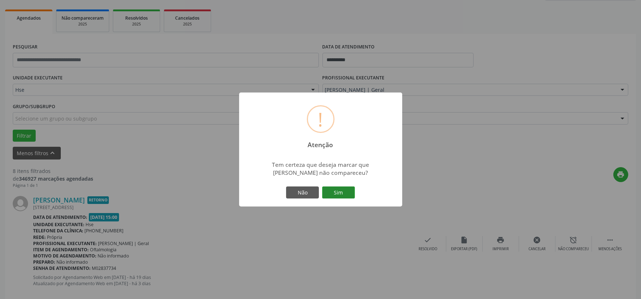
click at [345, 187] on button "Sim" at bounding box center [338, 192] width 33 height 12
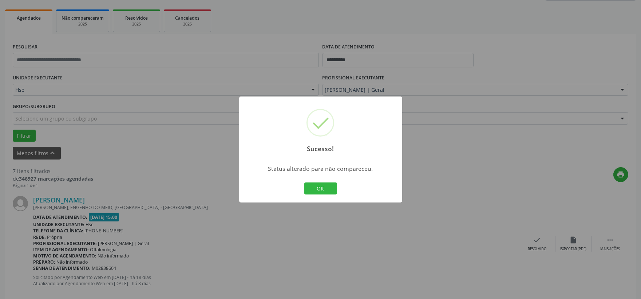
click at [321, 195] on div "OK Cancel" at bounding box center [320, 188] width 36 height 15
click at [325, 182] on button "OK" at bounding box center [320, 188] width 33 height 12
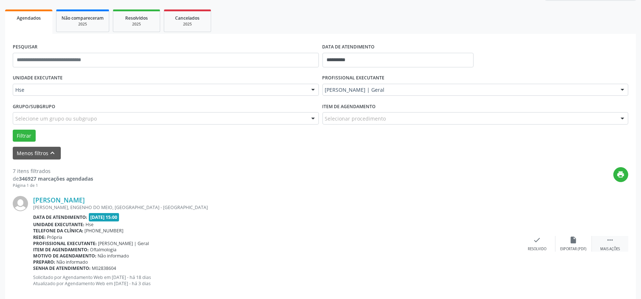
click at [617, 242] on div " Mais ações" at bounding box center [610, 244] width 36 height 16
click at [583, 246] on div "Não compareceu" at bounding box center [573, 248] width 31 height 5
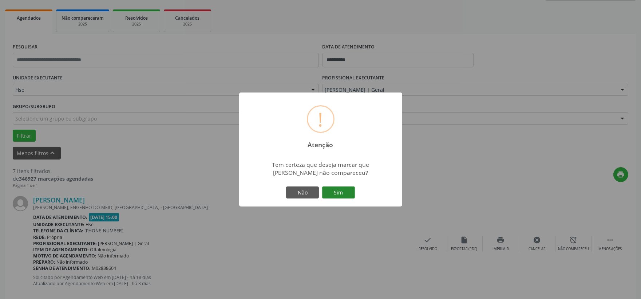
click at [336, 191] on button "Sim" at bounding box center [338, 192] width 33 height 12
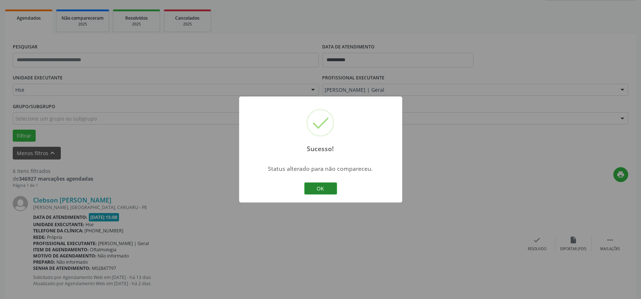
click at [317, 188] on button "OK" at bounding box center [320, 188] width 33 height 12
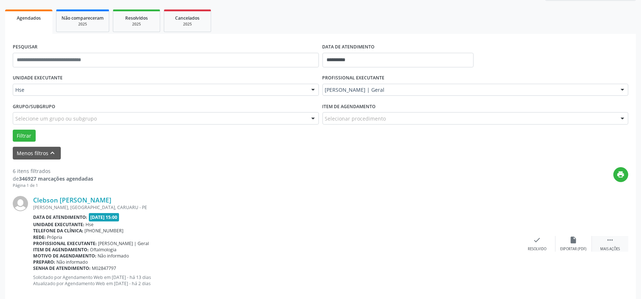
click at [602, 242] on div " Mais ações" at bounding box center [610, 244] width 36 height 16
click at [581, 244] on div "alarm_off Não compareceu" at bounding box center [573, 244] width 36 height 16
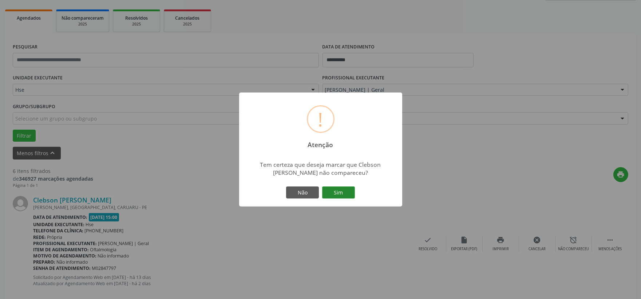
click at [347, 195] on button "Sim" at bounding box center [338, 192] width 33 height 12
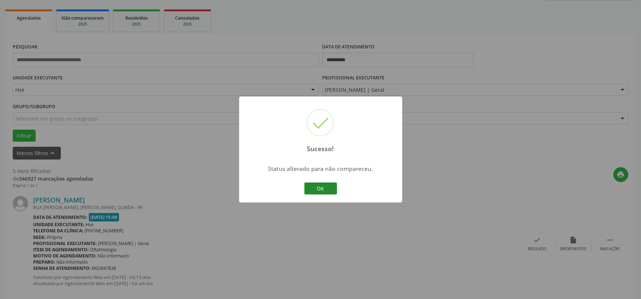
click at [314, 186] on button "OK" at bounding box center [320, 188] width 33 height 12
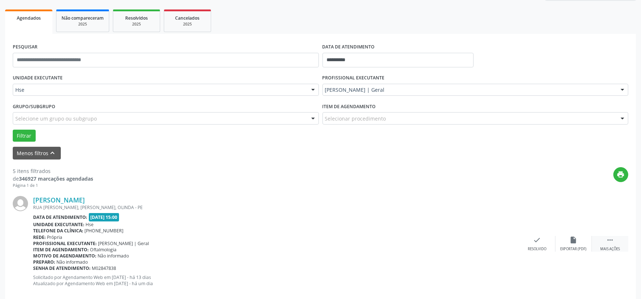
click at [614, 243] on icon "" at bounding box center [610, 240] width 8 height 8
click at [582, 241] on div "alarm_off Não compareceu" at bounding box center [573, 244] width 36 height 16
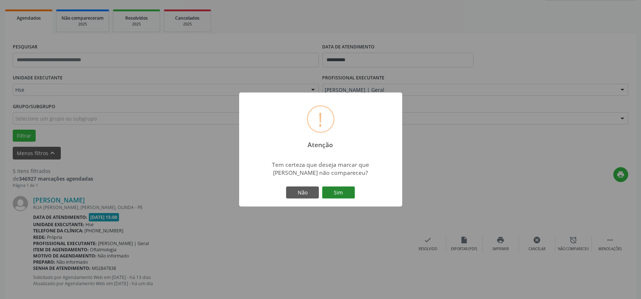
click at [344, 189] on button "Sim" at bounding box center [338, 192] width 33 height 12
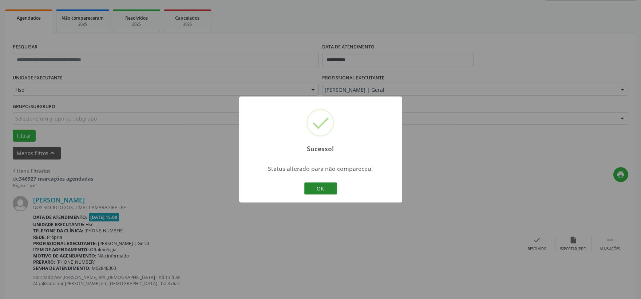
click at [324, 187] on button "OK" at bounding box center [320, 188] width 33 height 12
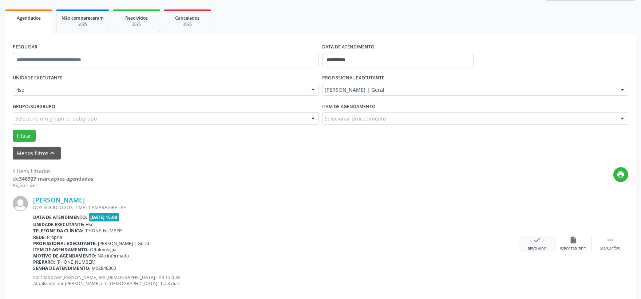
click at [529, 241] on div "check Resolvido" at bounding box center [537, 244] width 36 height 16
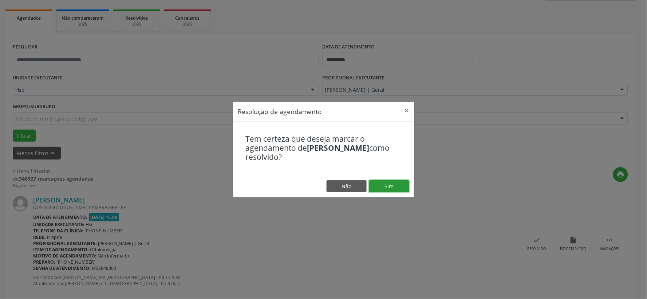
click at [385, 190] on button "Sim" at bounding box center [389, 186] width 40 height 12
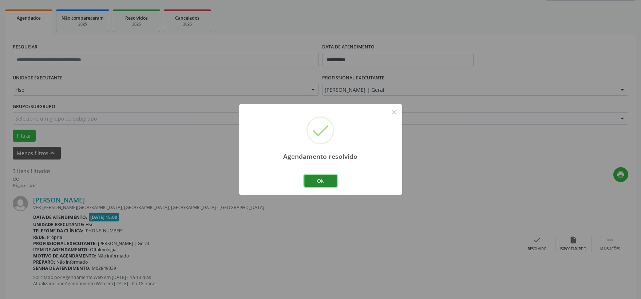
click at [314, 177] on button "Ok" at bounding box center [320, 181] width 33 height 12
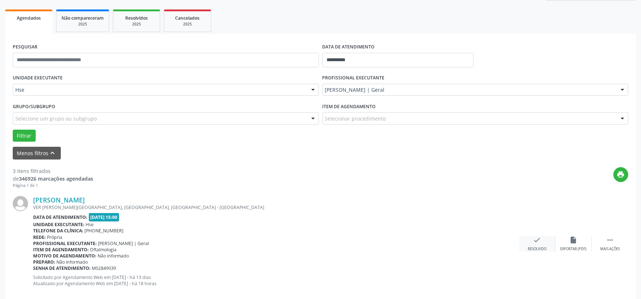
click at [531, 242] on div "check Resolvido" at bounding box center [537, 244] width 36 height 16
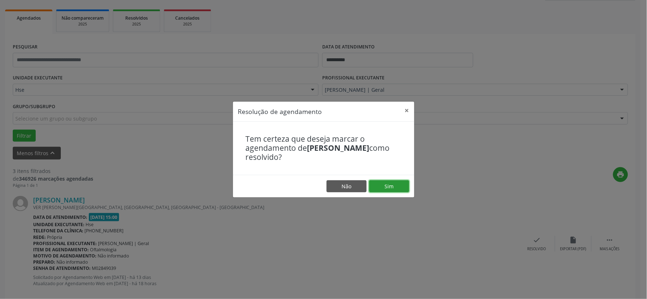
click at [397, 185] on button "Sim" at bounding box center [389, 186] width 40 height 12
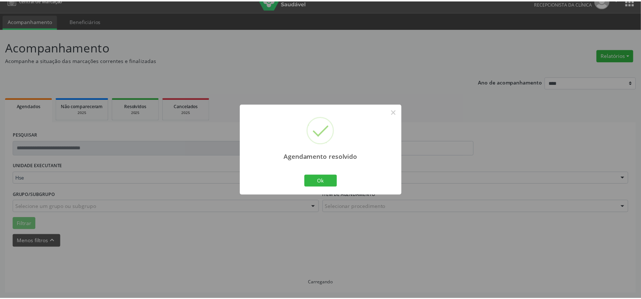
scroll to position [11, 0]
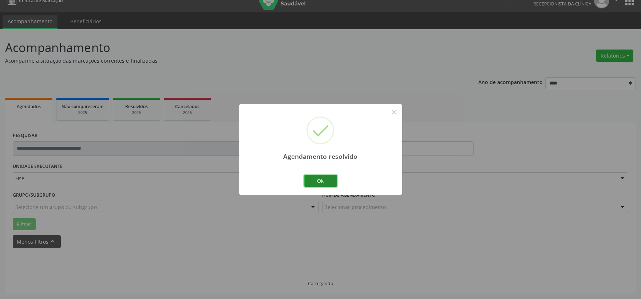
click at [333, 181] on button "Ok" at bounding box center [320, 181] width 33 height 12
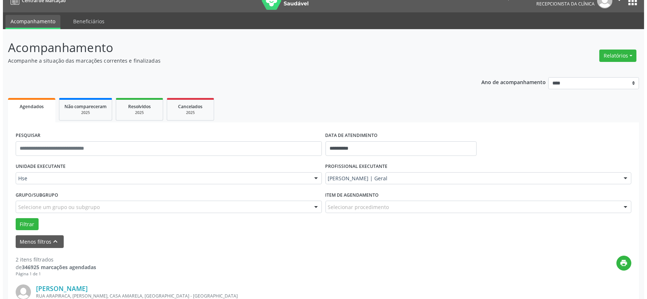
scroll to position [92, 0]
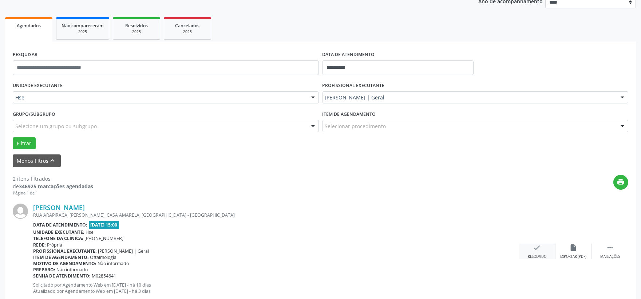
click at [526, 252] on div "check Resolvido" at bounding box center [537, 252] width 36 height 16
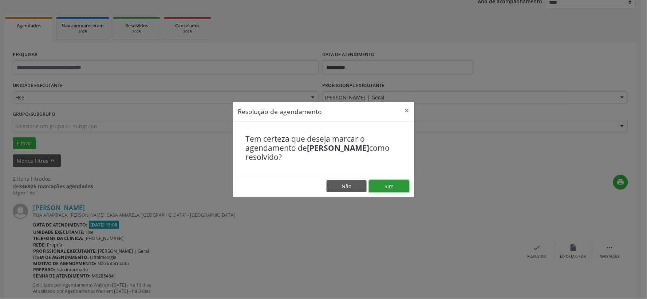
click at [395, 187] on button "Sim" at bounding box center [389, 186] width 40 height 12
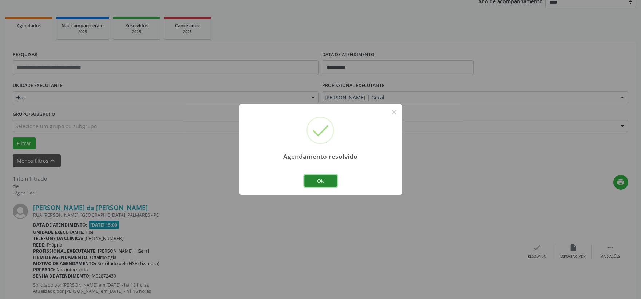
click at [329, 181] on button "Ok" at bounding box center [320, 181] width 33 height 12
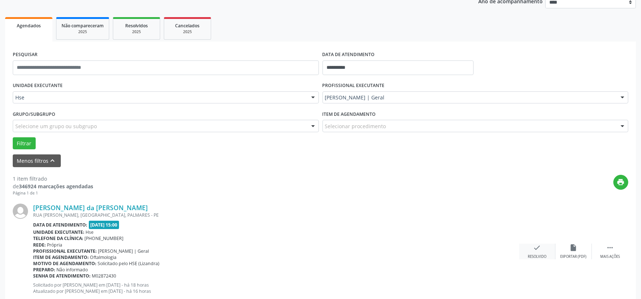
click at [532, 244] on div "check Resolvido" at bounding box center [537, 252] width 36 height 16
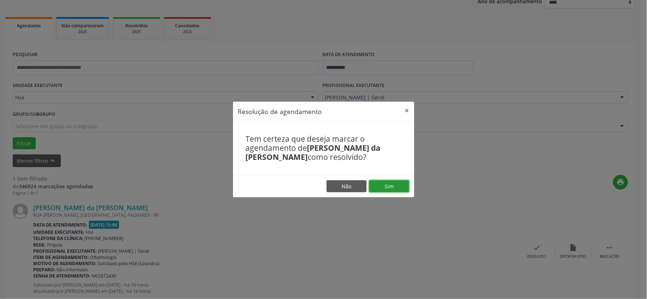
click at [390, 183] on button "Sim" at bounding box center [389, 186] width 40 height 12
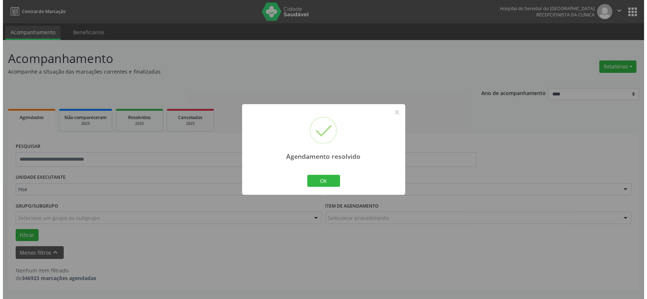
scroll to position [0, 0]
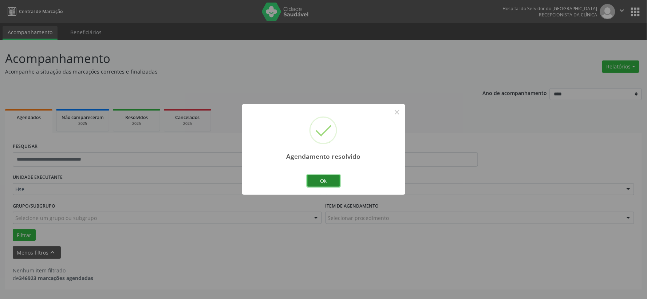
click at [332, 180] on button "Ok" at bounding box center [323, 181] width 33 height 12
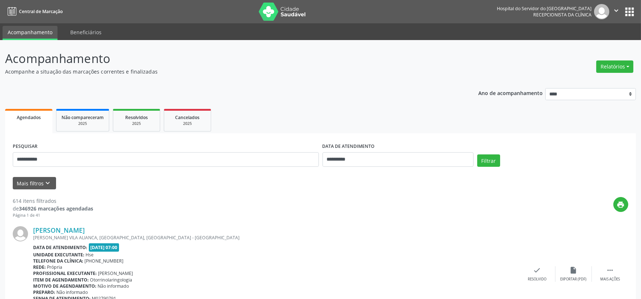
type input "**********"
click at [477, 154] on button "Filtrar" at bounding box center [488, 160] width 23 height 12
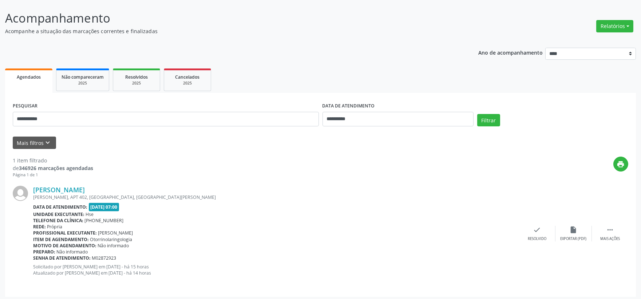
scroll to position [43, 0]
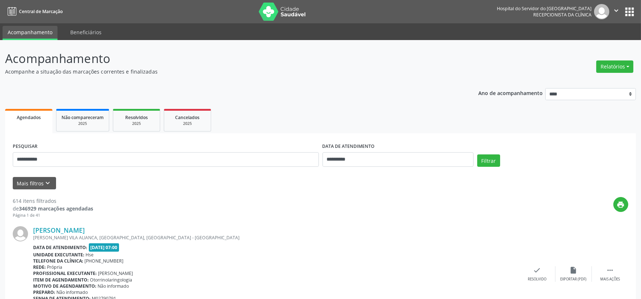
type input "**********"
click at [477, 154] on button "Filtrar" at bounding box center [488, 160] width 23 height 12
